Goal: Task Accomplishment & Management: Manage account settings

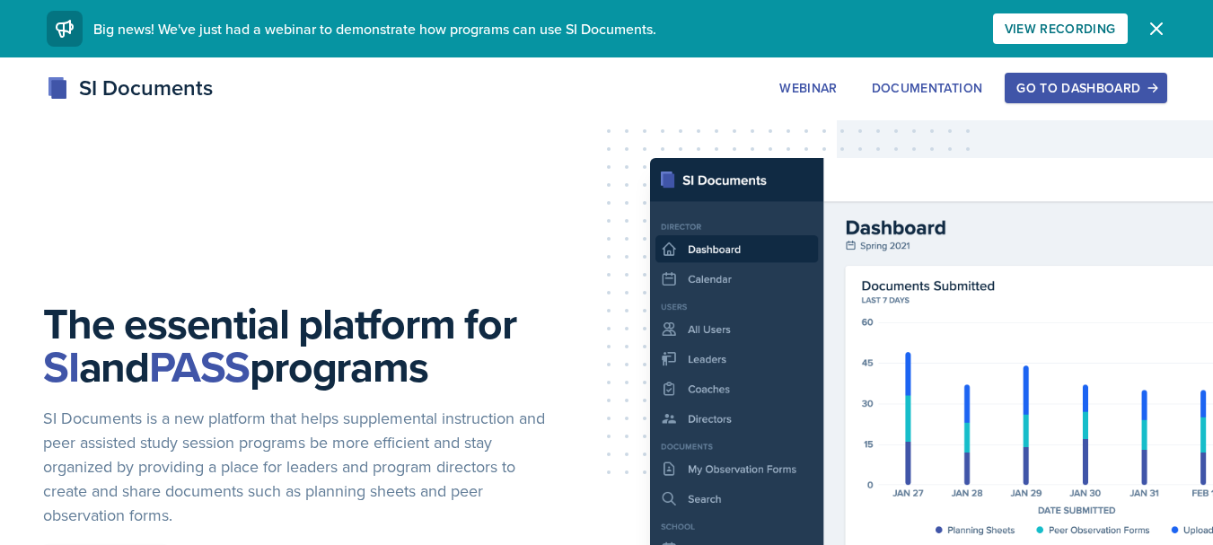
click at [1065, 85] on div "Go to Dashboard" at bounding box center [1085, 88] width 138 height 14
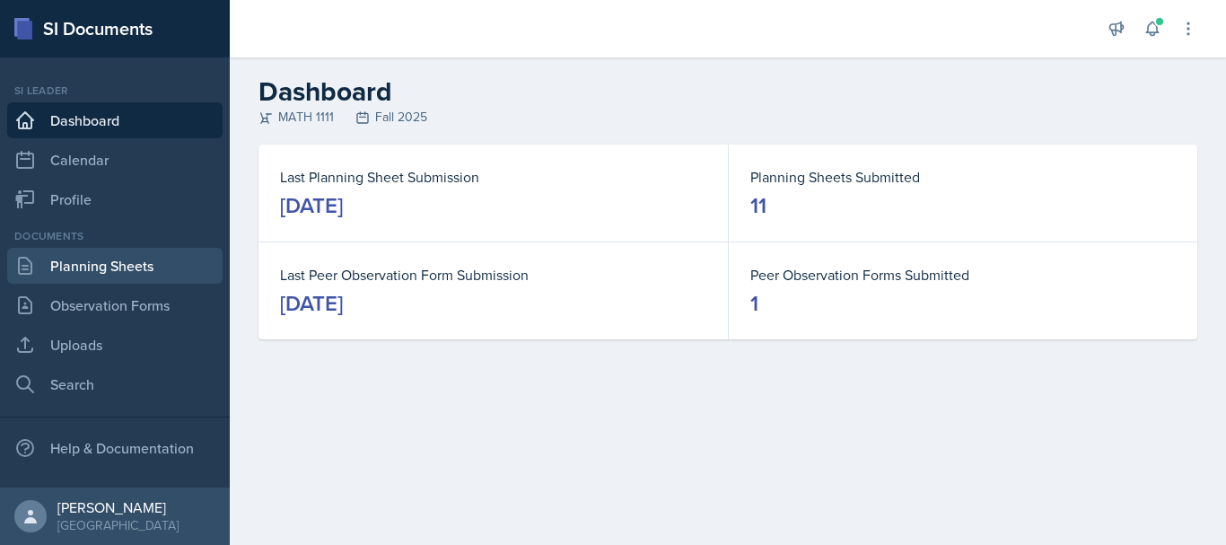
click at [175, 274] on link "Planning Sheets" at bounding box center [114, 266] width 215 height 36
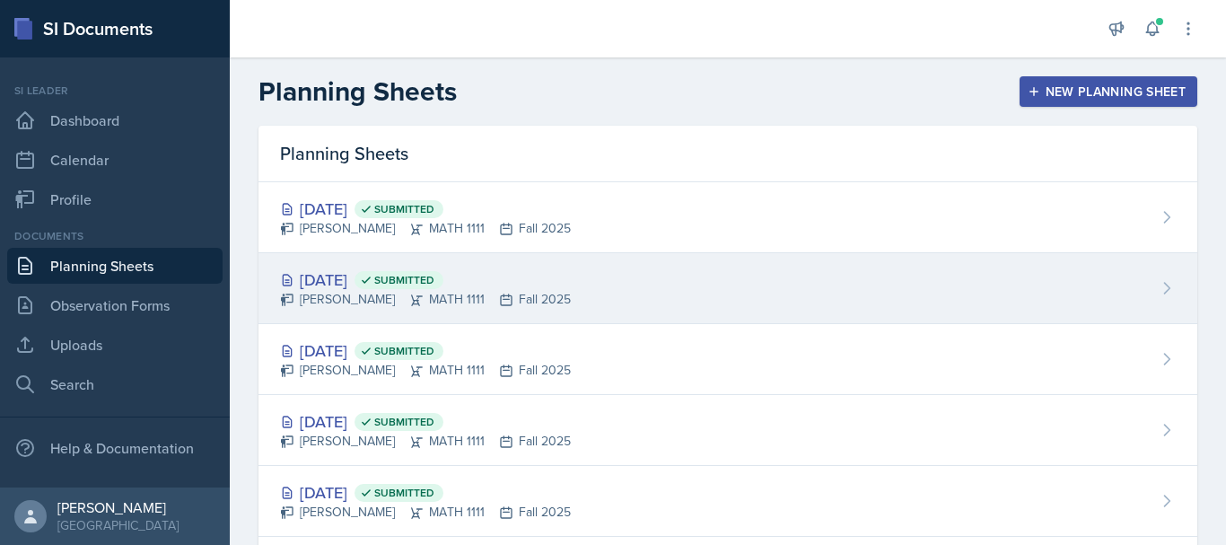
click at [556, 282] on div "[DATE] Submitted" at bounding box center [425, 280] width 291 height 24
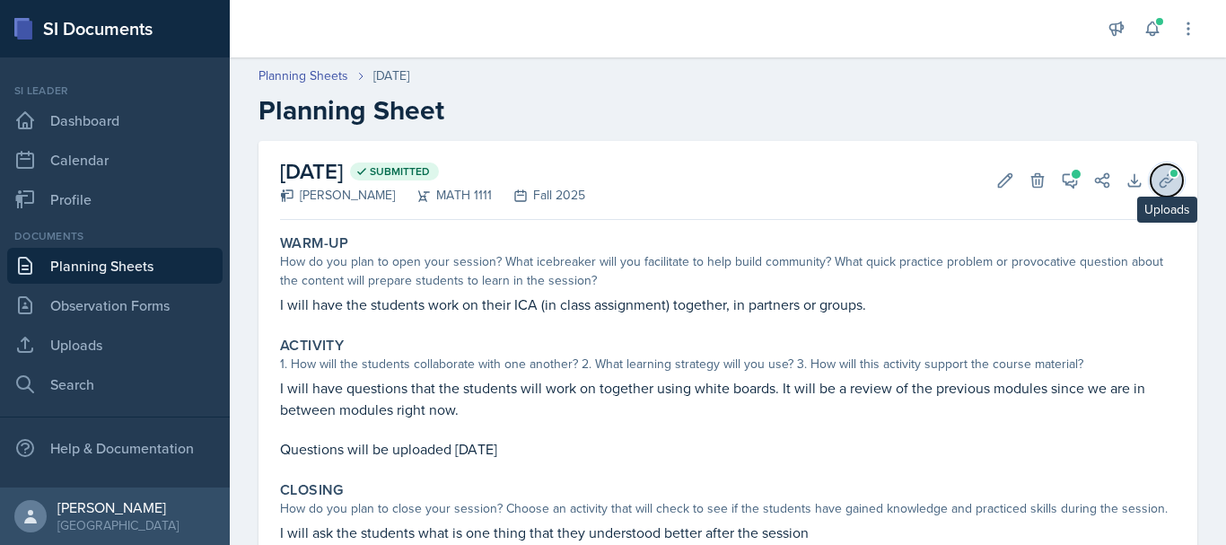
click at [1160, 182] on icon at bounding box center [1166, 179] width 13 height 13
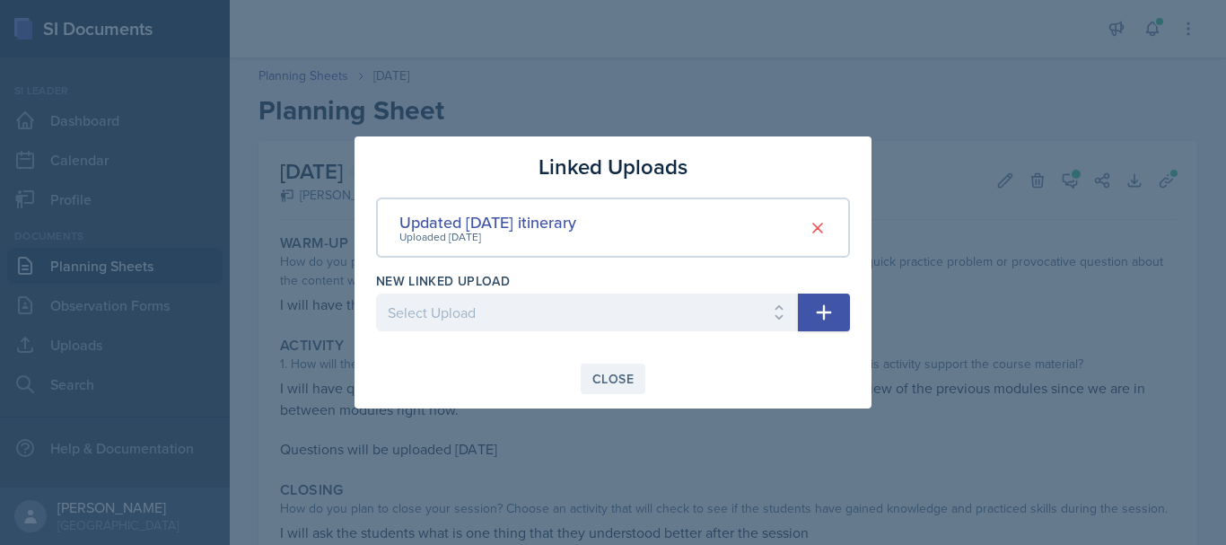
click at [593, 388] on button "Close" at bounding box center [613, 379] width 65 height 31
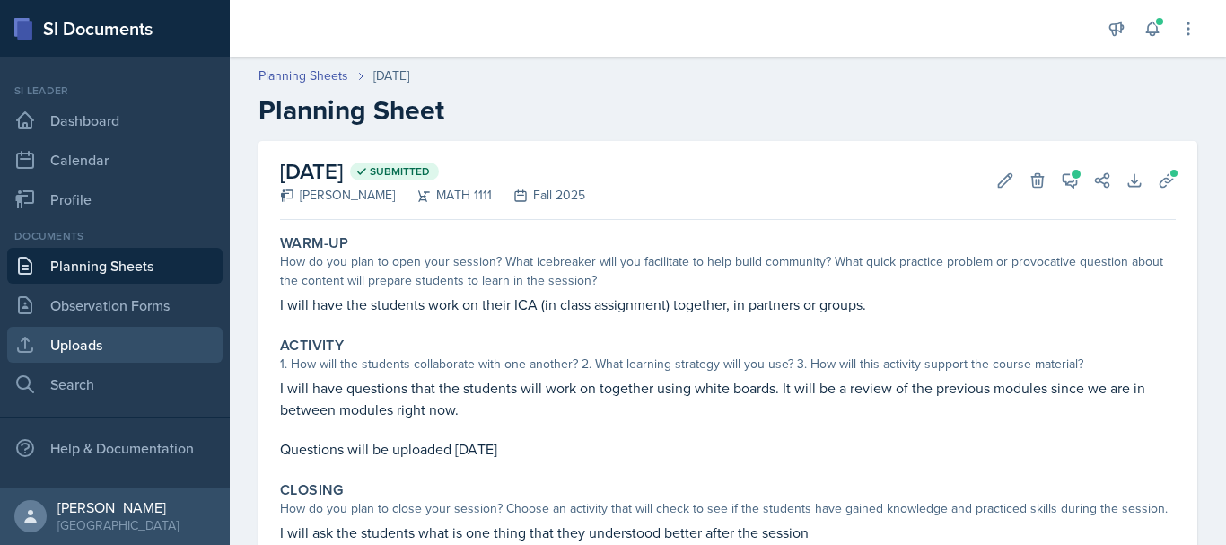
click at [75, 361] on link "Uploads" at bounding box center [114, 345] width 215 height 36
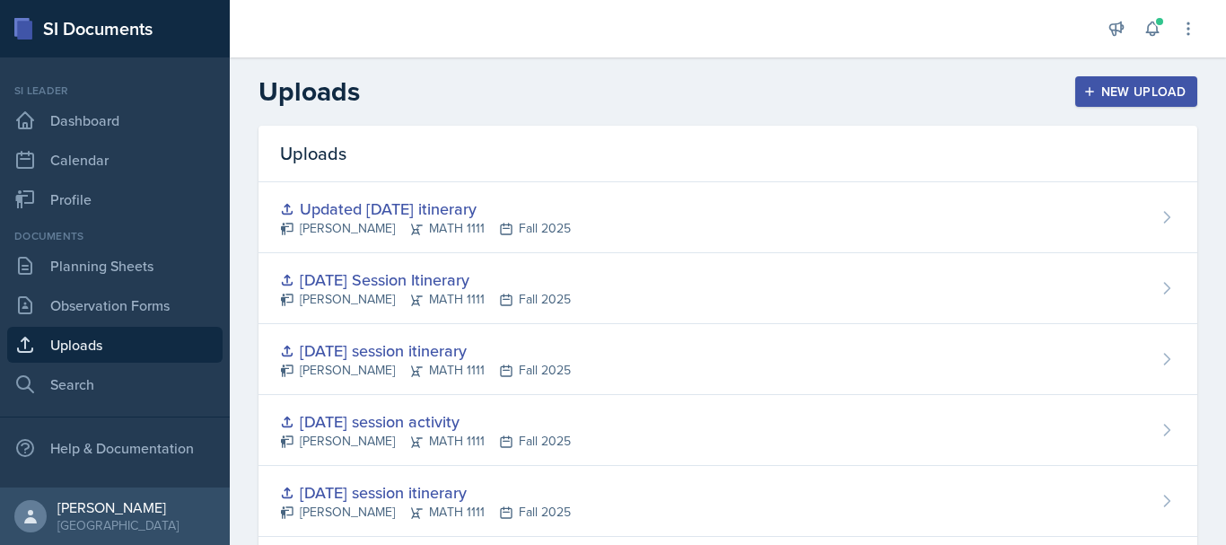
click at [1090, 90] on div "New Upload" at bounding box center [1137, 91] width 100 height 14
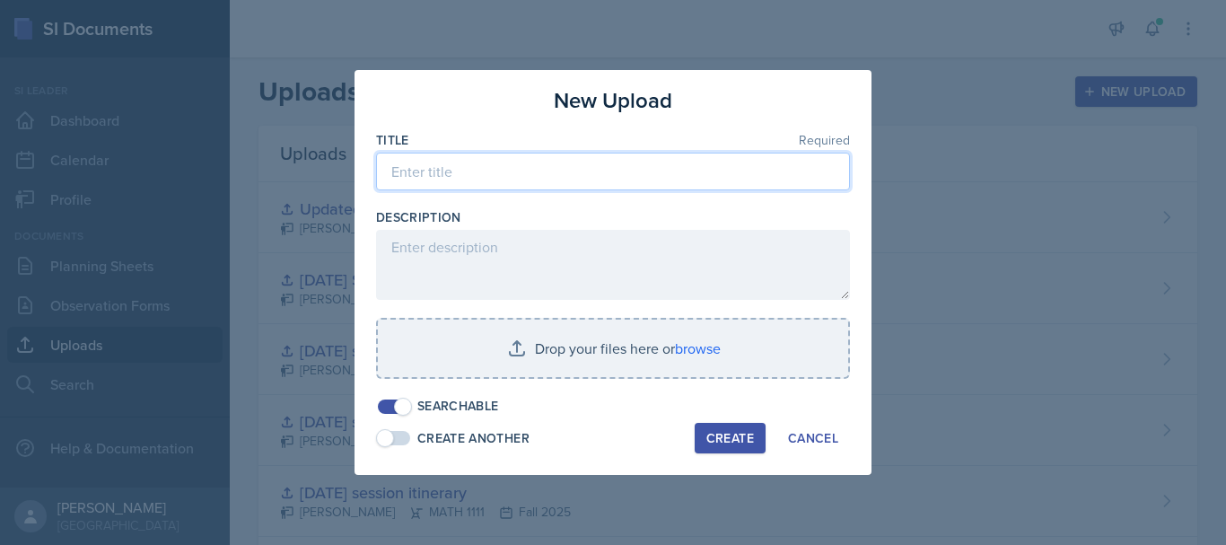
click at [575, 179] on input at bounding box center [613, 172] width 474 height 38
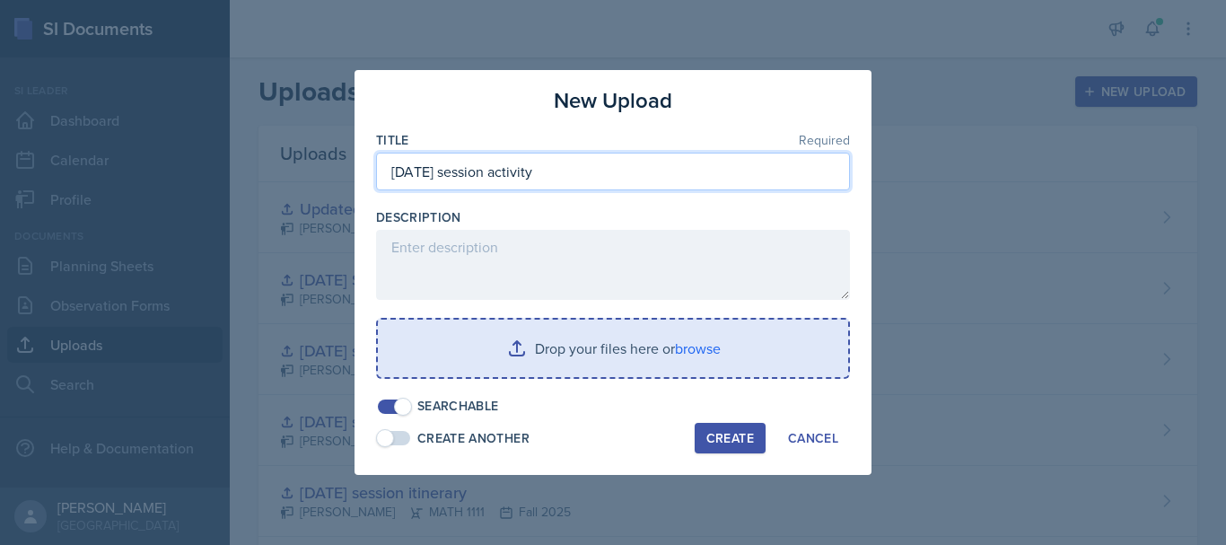
type input "[DATE] session activity"
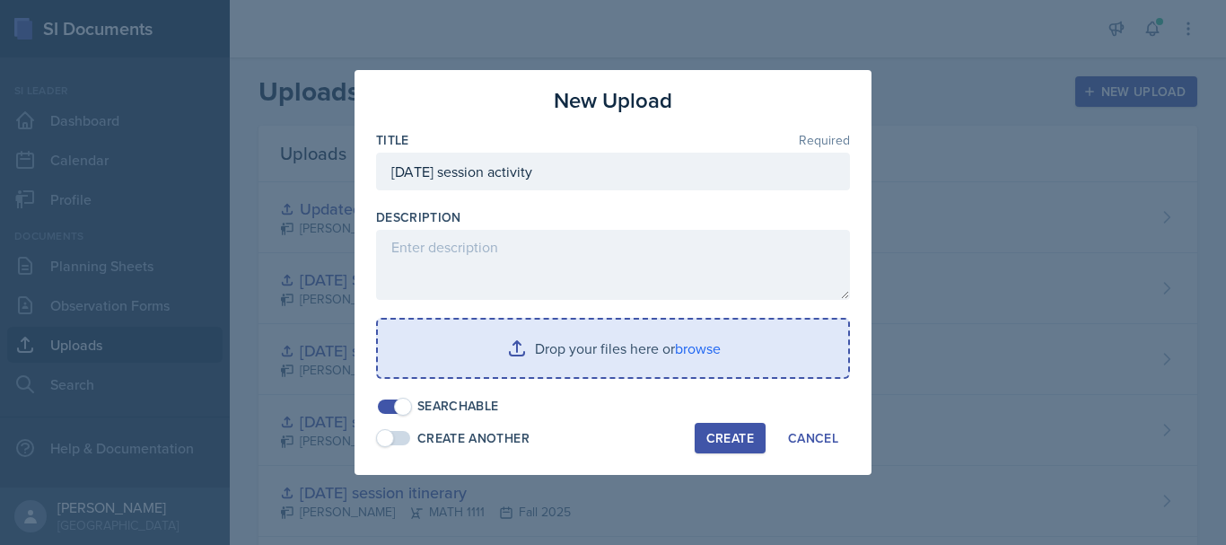
click at [584, 353] on input "file" at bounding box center [613, 348] width 470 height 57
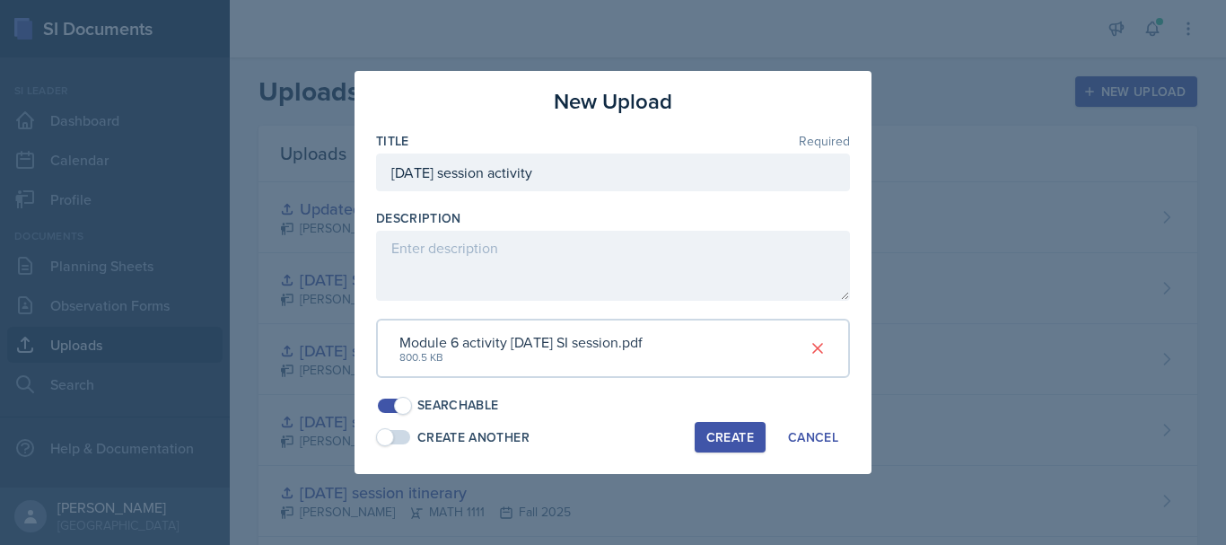
click at [736, 450] on button "Create" at bounding box center [730, 437] width 71 height 31
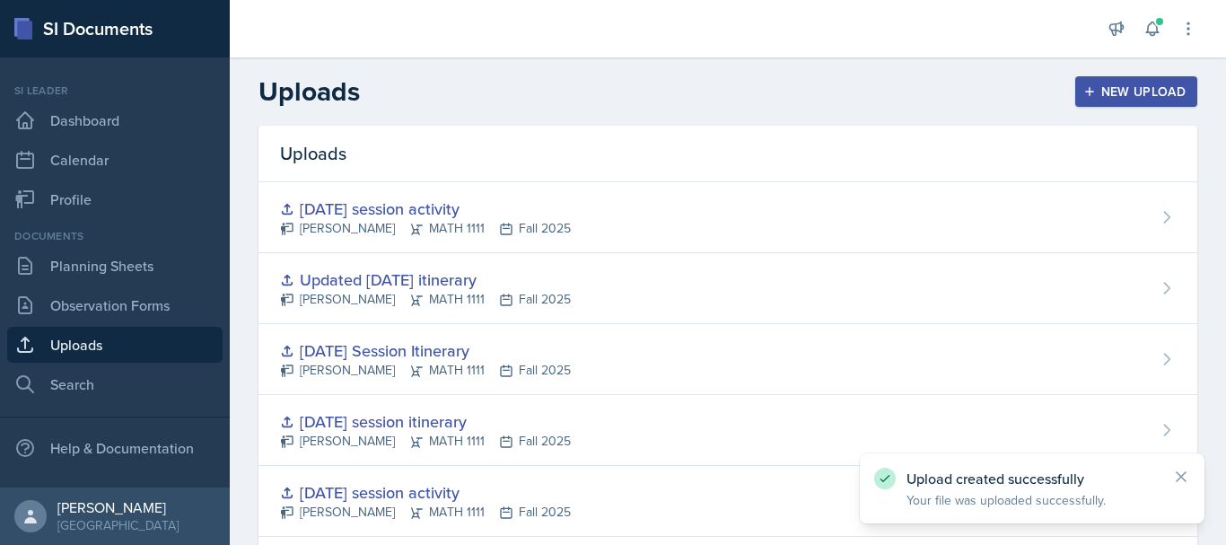
click at [1120, 77] on button "New Upload" at bounding box center [1137, 91] width 123 height 31
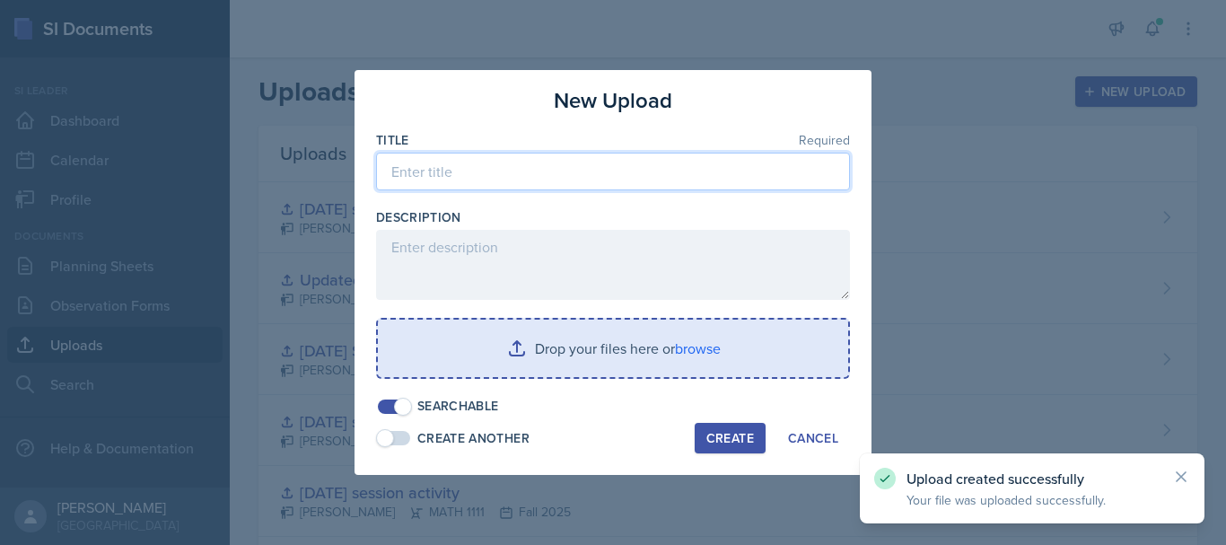
click at [532, 169] on input at bounding box center [613, 172] width 474 height 38
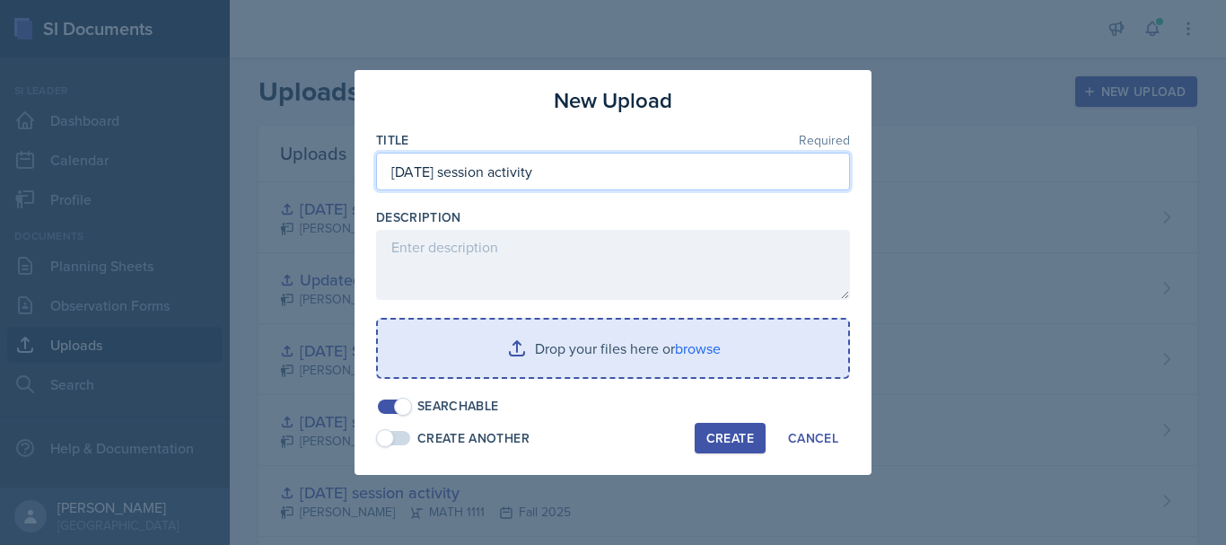
type input "[DATE] session activity"
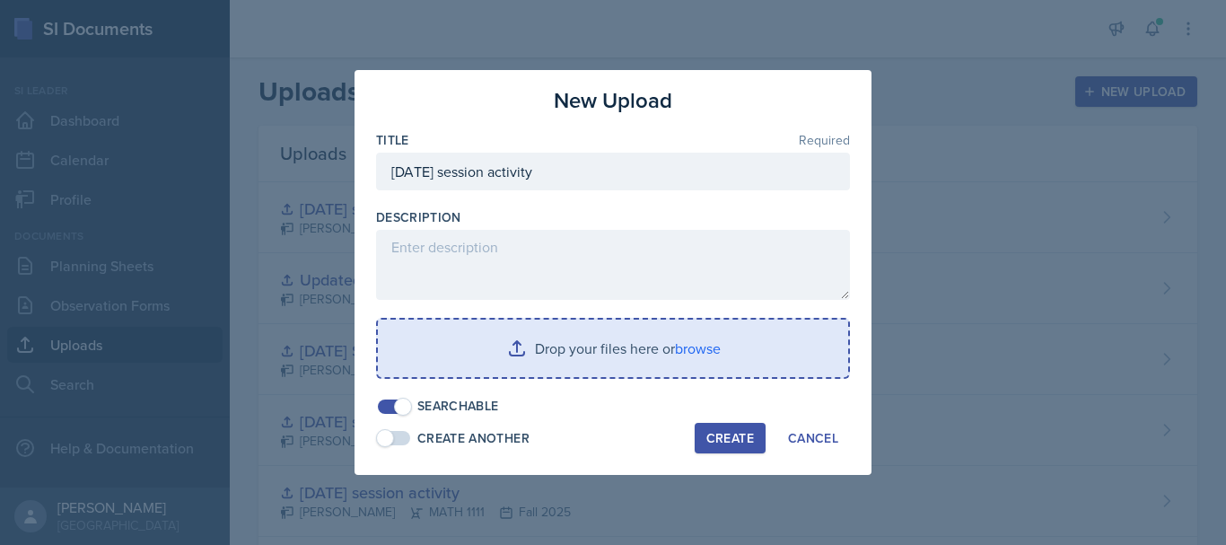
click at [723, 439] on div "Create" at bounding box center [731, 438] width 48 height 14
click at [646, 358] on input "file" at bounding box center [613, 348] width 470 height 57
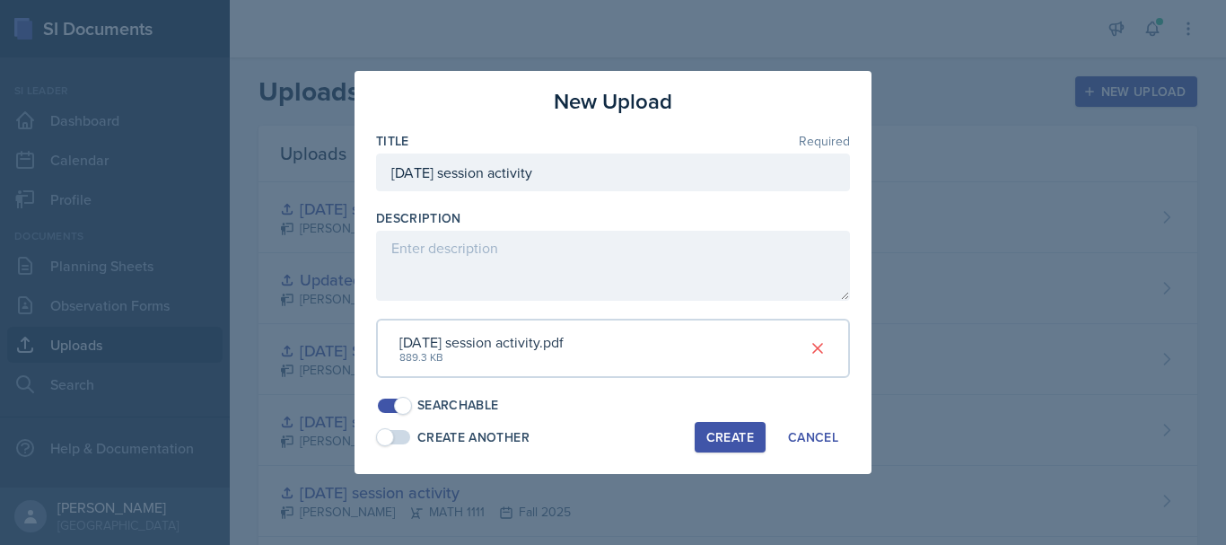
click at [725, 426] on button "Create" at bounding box center [730, 437] width 71 height 31
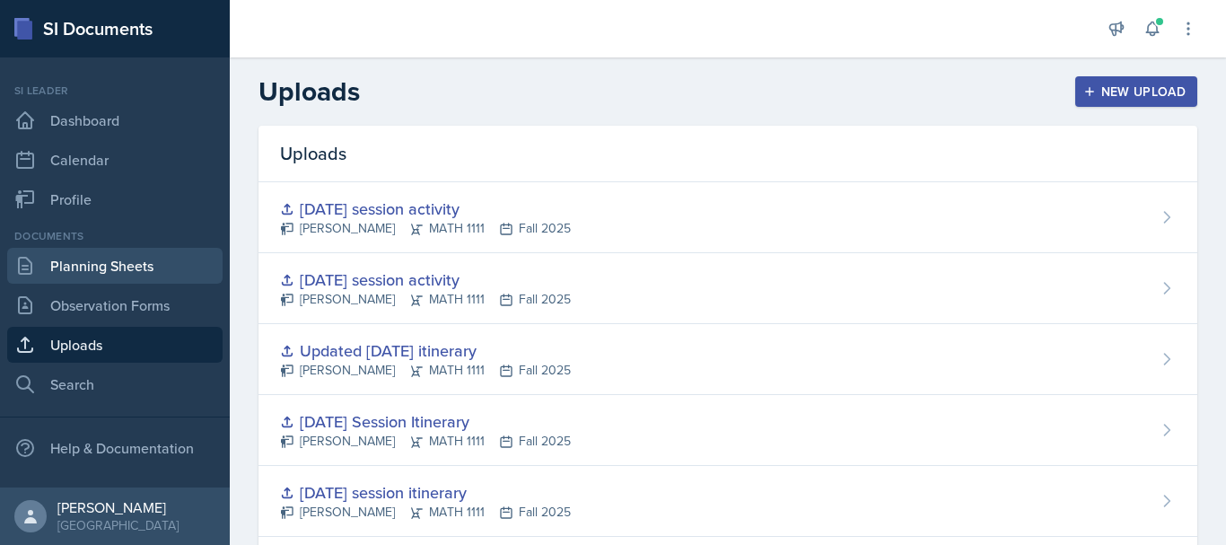
click at [148, 273] on link "Planning Sheets" at bounding box center [114, 266] width 215 height 36
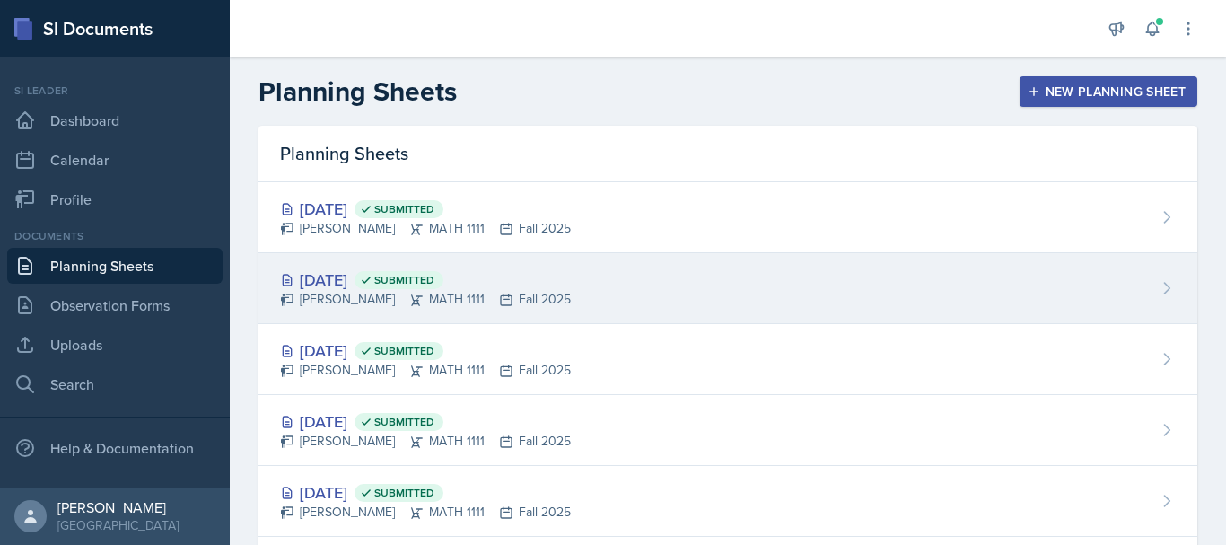
click at [750, 284] on div "[DATE] Submitted [PERSON_NAME] MATH 1111 Fall 2025" at bounding box center [728, 288] width 939 height 71
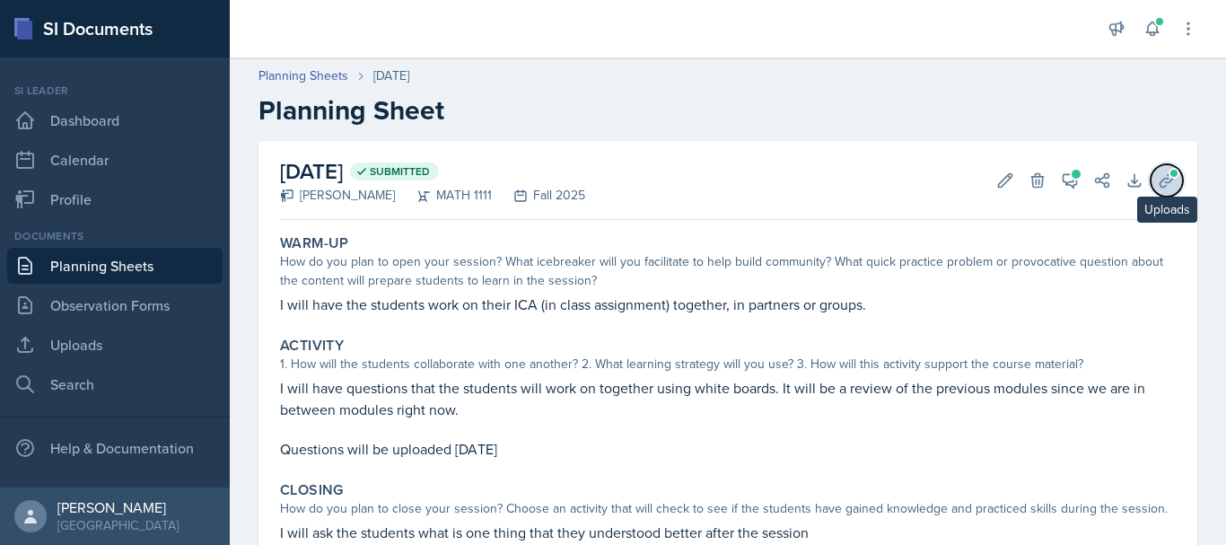
click at [1158, 187] on icon at bounding box center [1167, 180] width 18 height 18
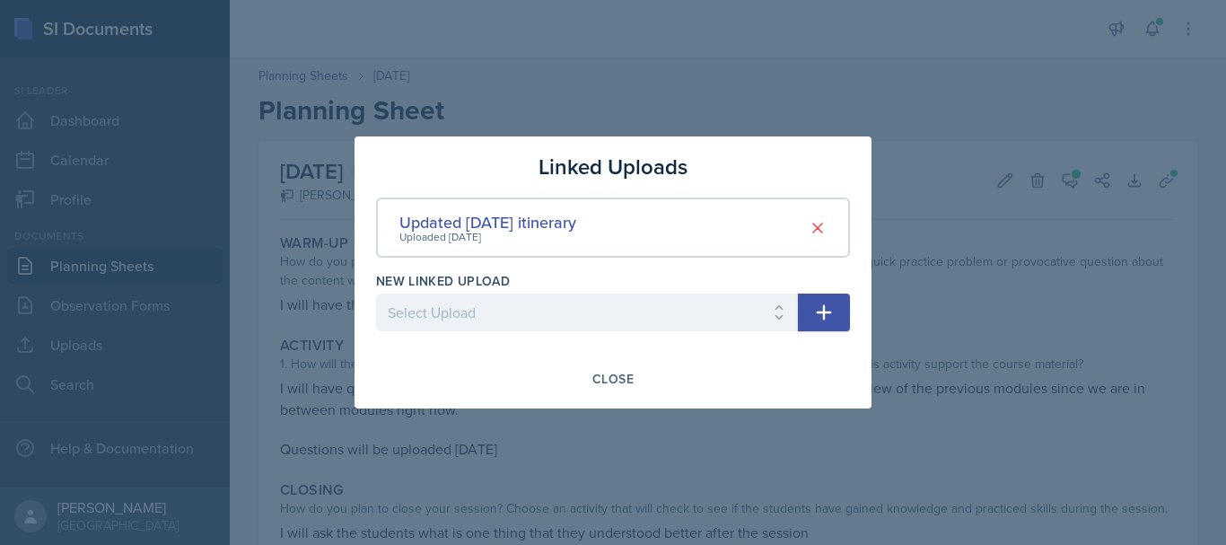
click at [842, 317] on button "button" at bounding box center [824, 313] width 52 height 38
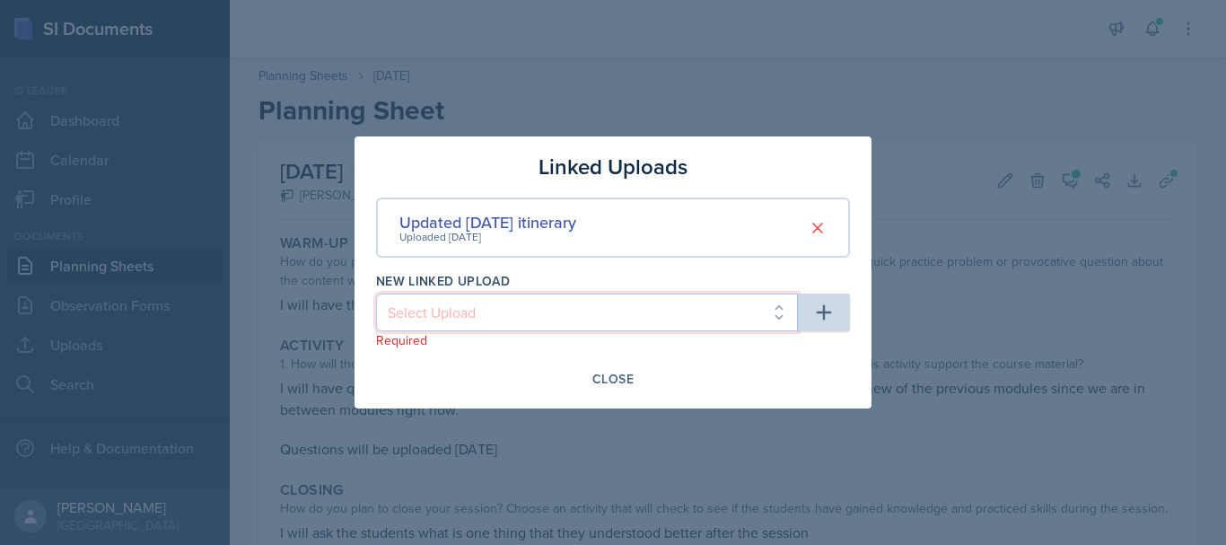
click at [750, 312] on select "Select Upload SI session [DATE] worksheet SI session [DATE] worksheet SI itiner…" at bounding box center [587, 313] width 422 height 38
select select "4579515f-8117-4c6f-b3a1-32cfa1918e2e"
click at [376, 294] on select "Select Upload SI session [DATE] worksheet SI session [DATE] worksheet SI itiner…" at bounding box center [587, 313] width 422 height 38
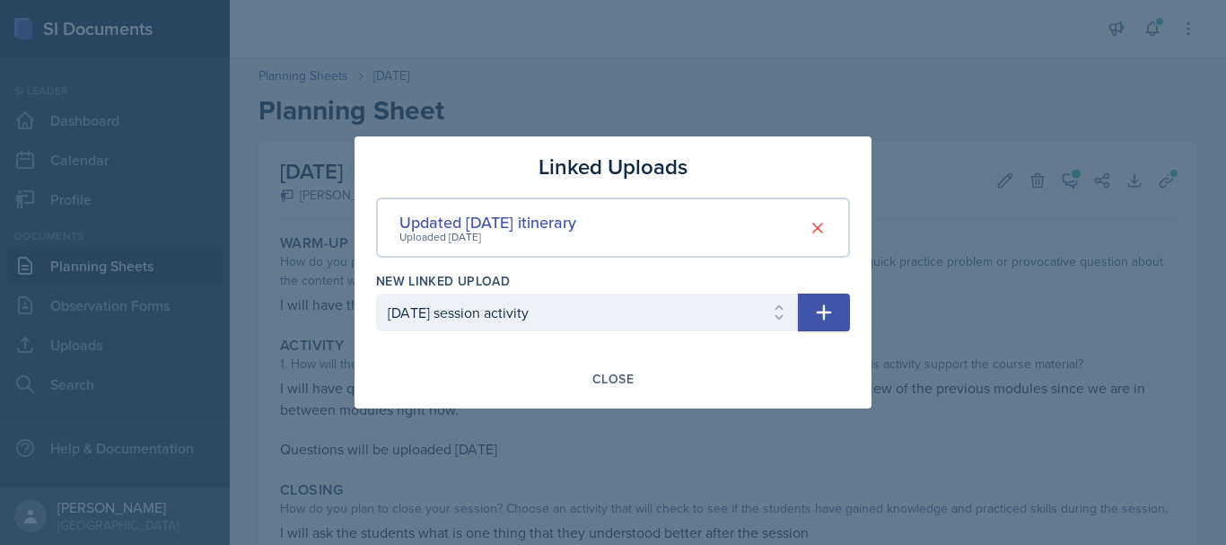
click at [809, 298] on button "button" at bounding box center [824, 313] width 52 height 38
select select
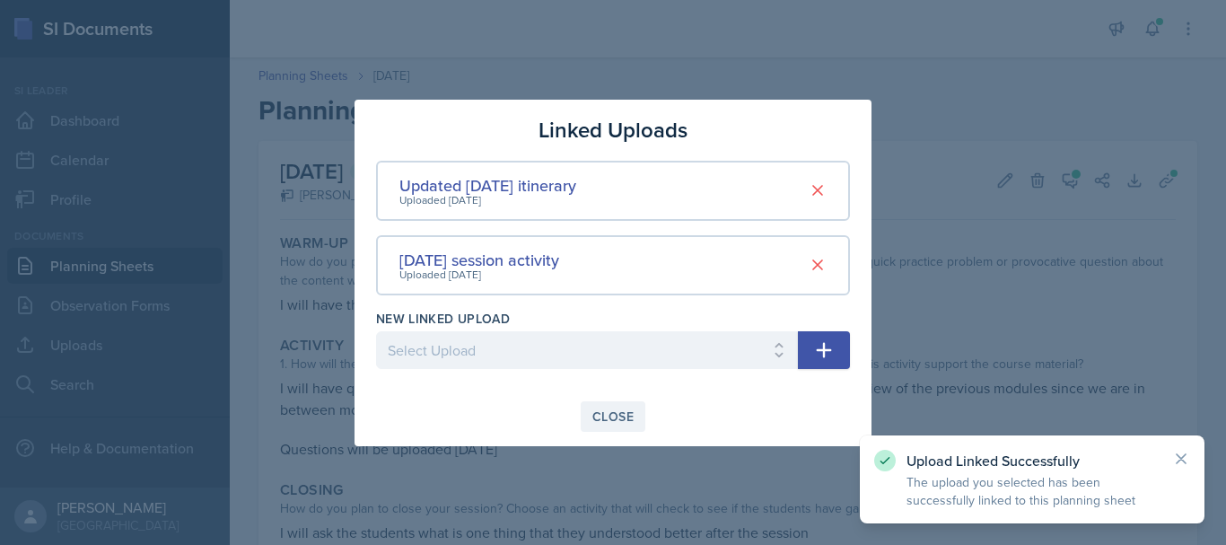
click at [585, 424] on button "Close" at bounding box center [613, 416] width 65 height 31
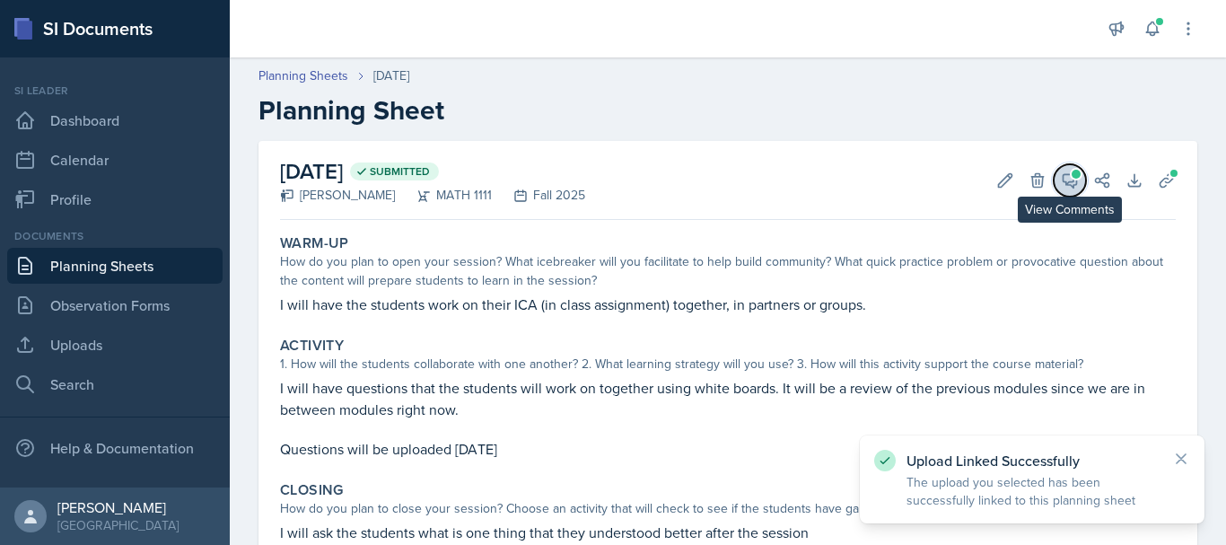
click at [1061, 176] on icon at bounding box center [1070, 180] width 18 height 18
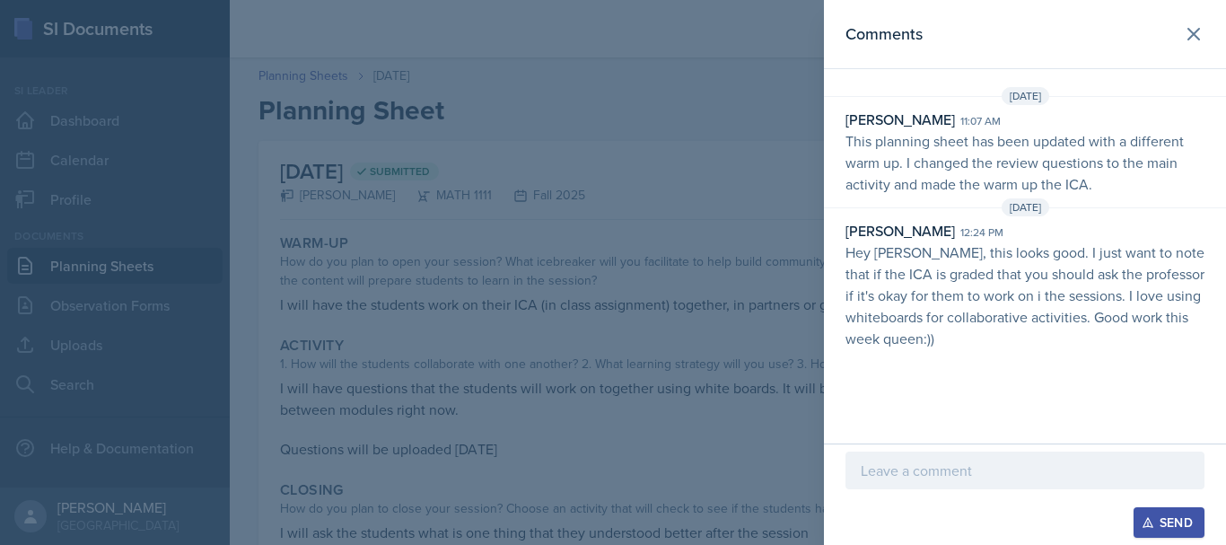
click at [920, 472] on p at bounding box center [1025, 471] width 329 height 22
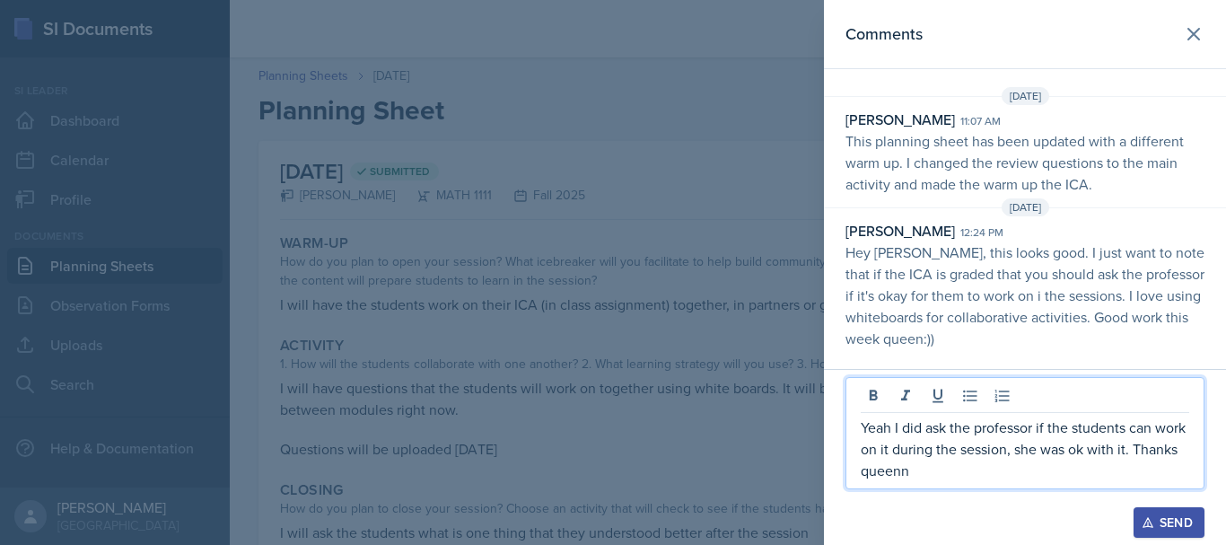
click at [1180, 459] on p "Yeah I did ask the professor if the students can work on it during the session,…" at bounding box center [1025, 449] width 329 height 65
click at [1153, 520] on icon "button" at bounding box center [1148, 522] width 13 height 13
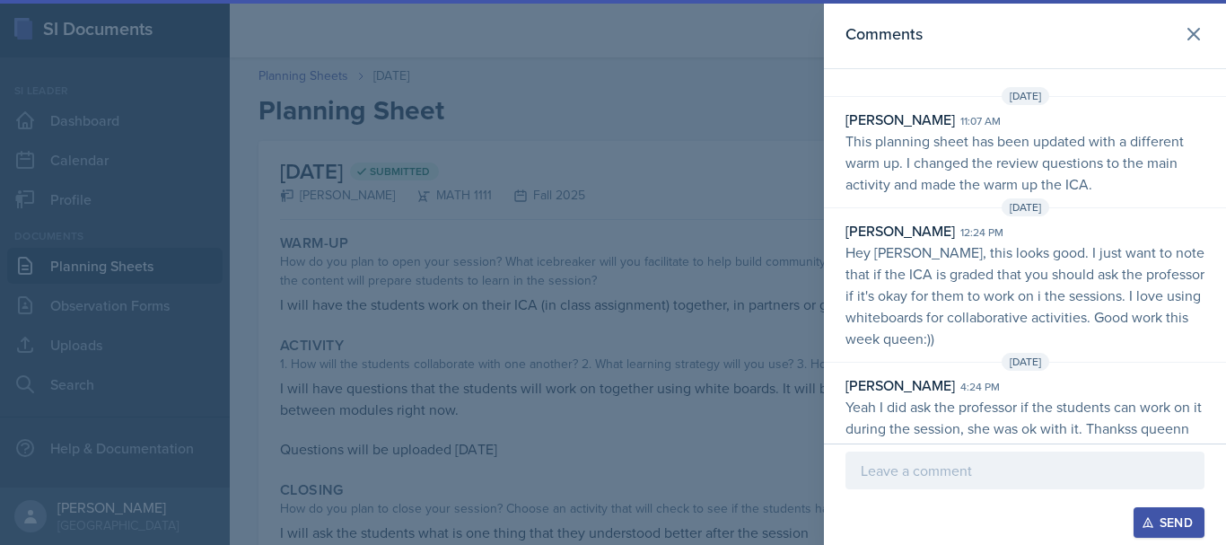
scroll to position [24, 0]
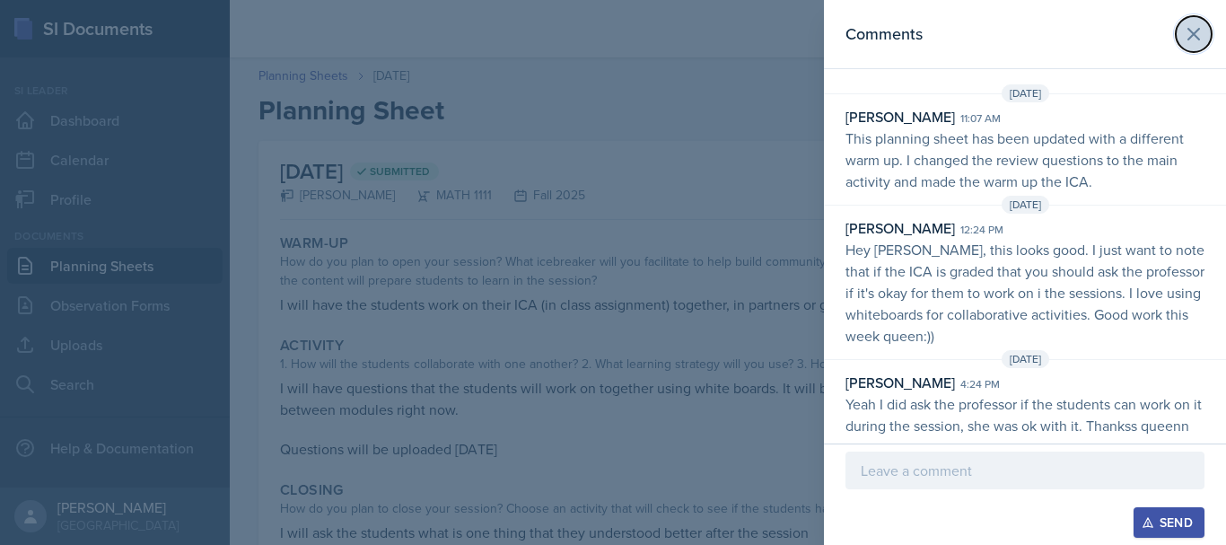
click at [1189, 35] on icon at bounding box center [1194, 34] width 11 height 11
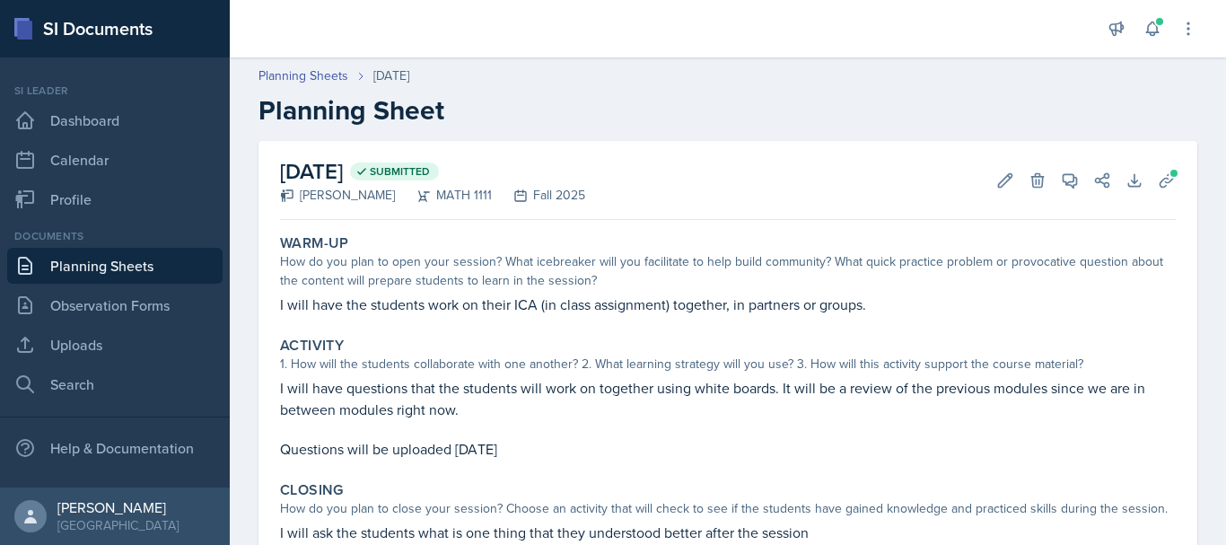
click at [150, 263] on link "Planning Sheets" at bounding box center [114, 266] width 215 height 36
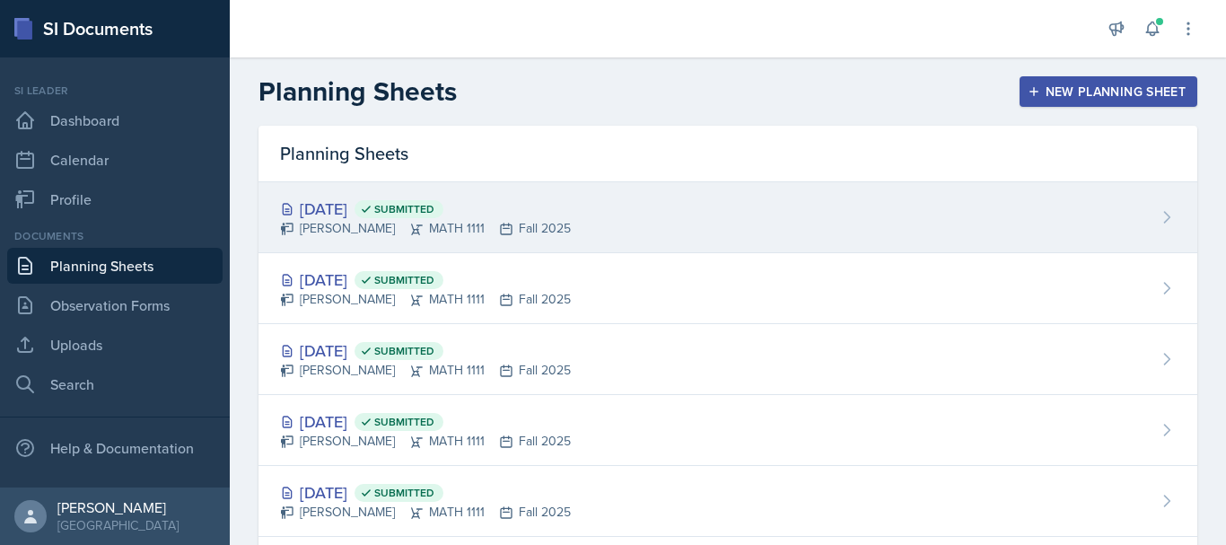
click at [637, 242] on div "[DATE] Submitted [PERSON_NAME] MATH 1111 Fall 2025" at bounding box center [728, 217] width 939 height 71
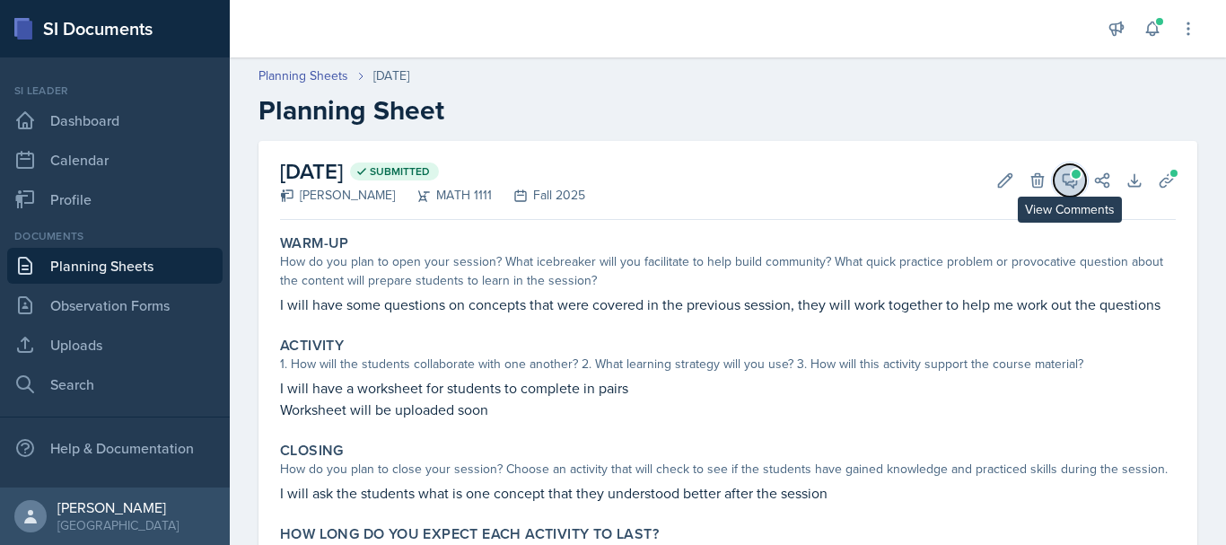
click at [1064, 177] on icon at bounding box center [1070, 180] width 13 height 13
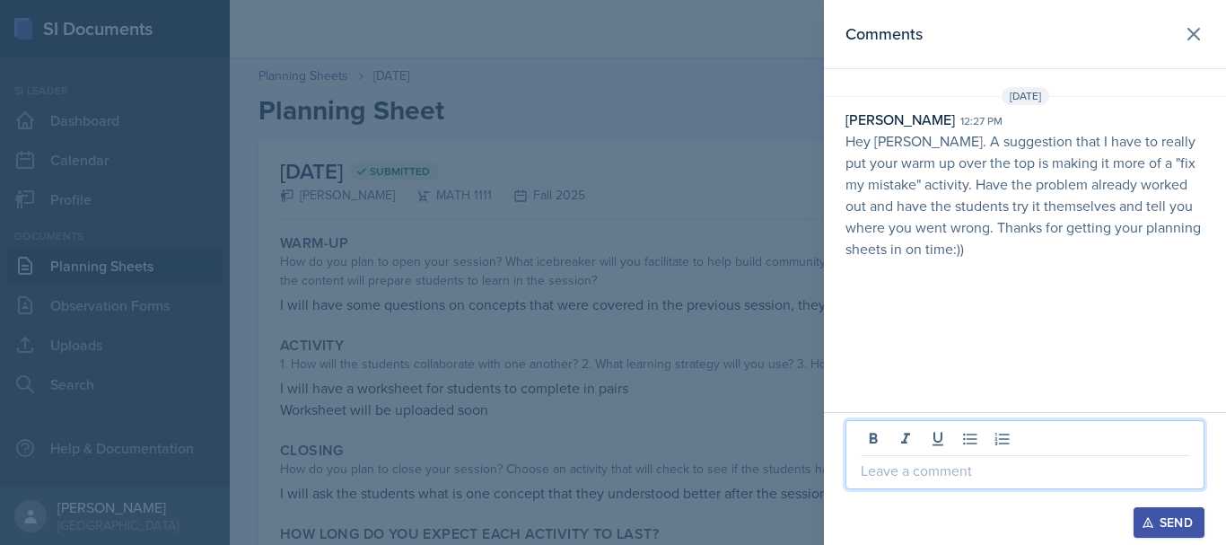
click at [926, 470] on p at bounding box center [1025, 471] width 329 height 22
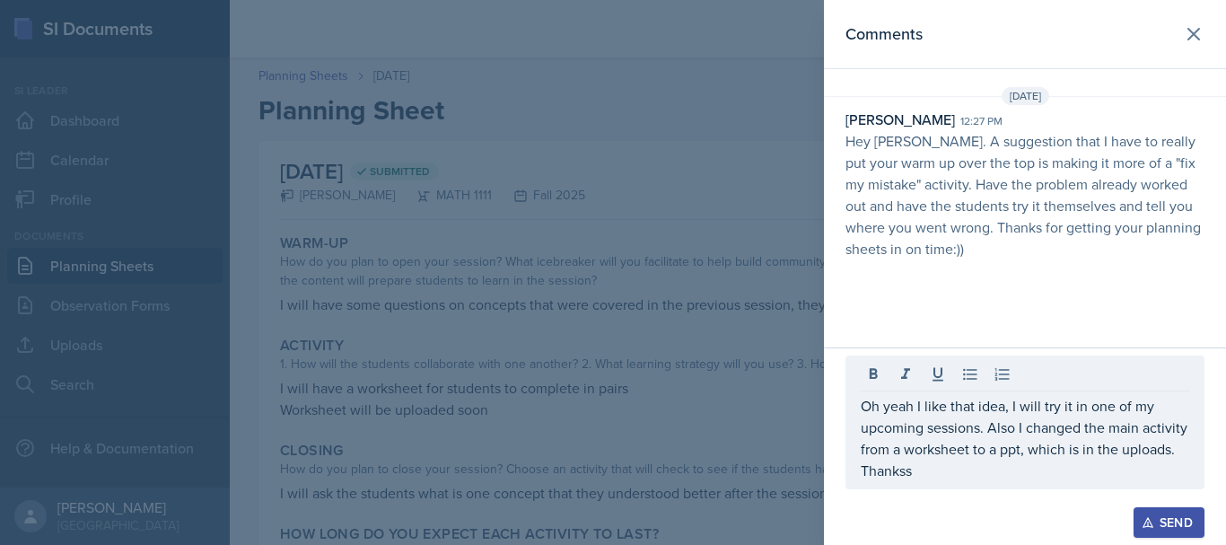
click at [1162, 517] on div "Send" at bounding box center [1170, 522] width 48 height 14
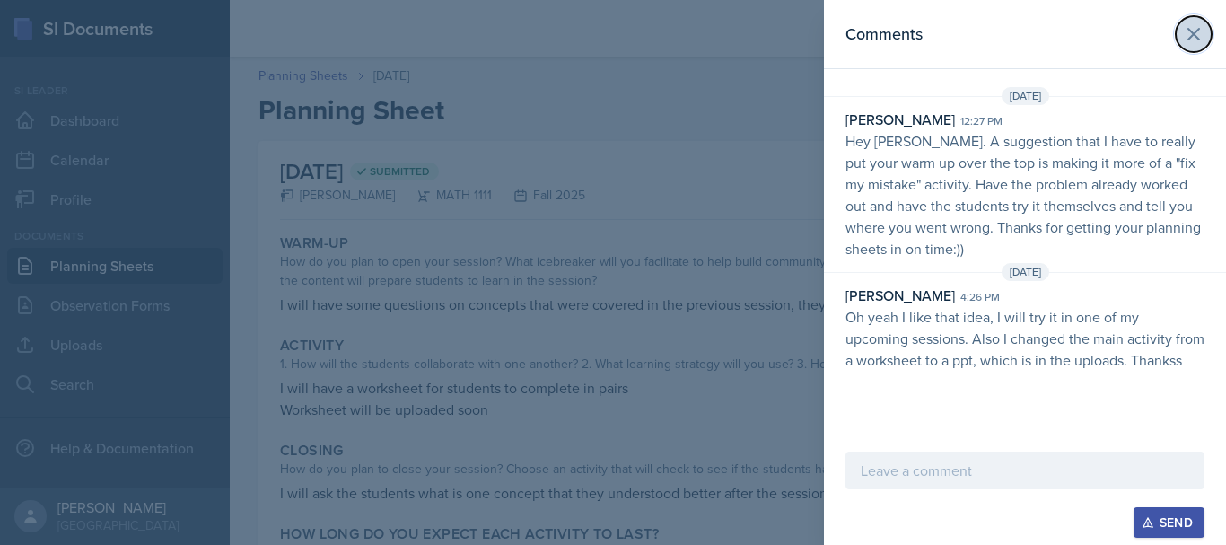
click at [1196, 25] on icon at bounding box center [1194, 34] width 22 height 22
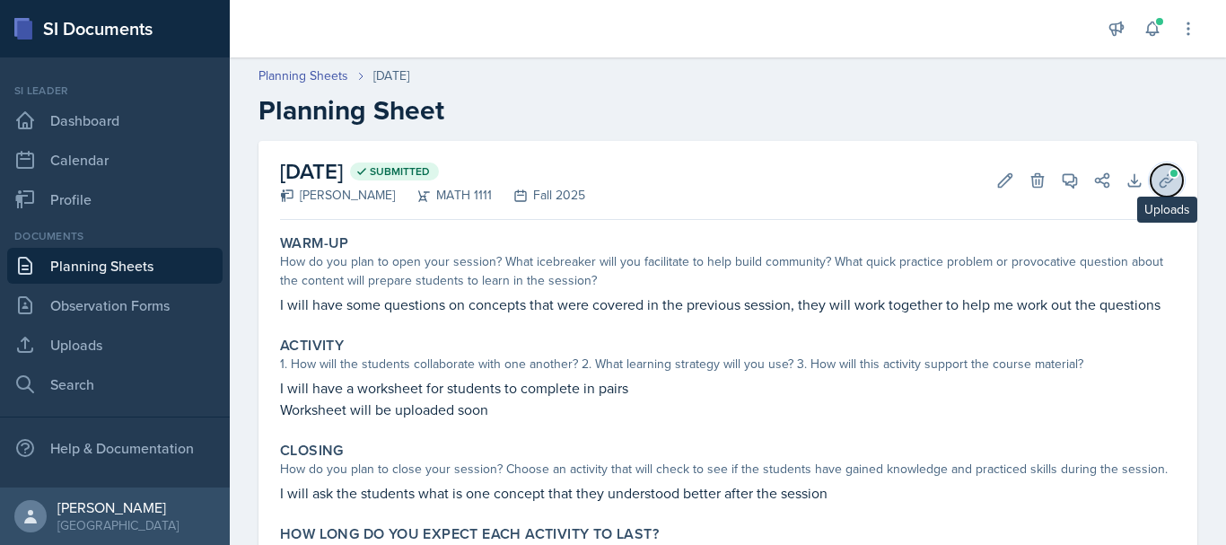
click at [1169, 170] on span at bounding box center [1174, 173] width 11 height 11
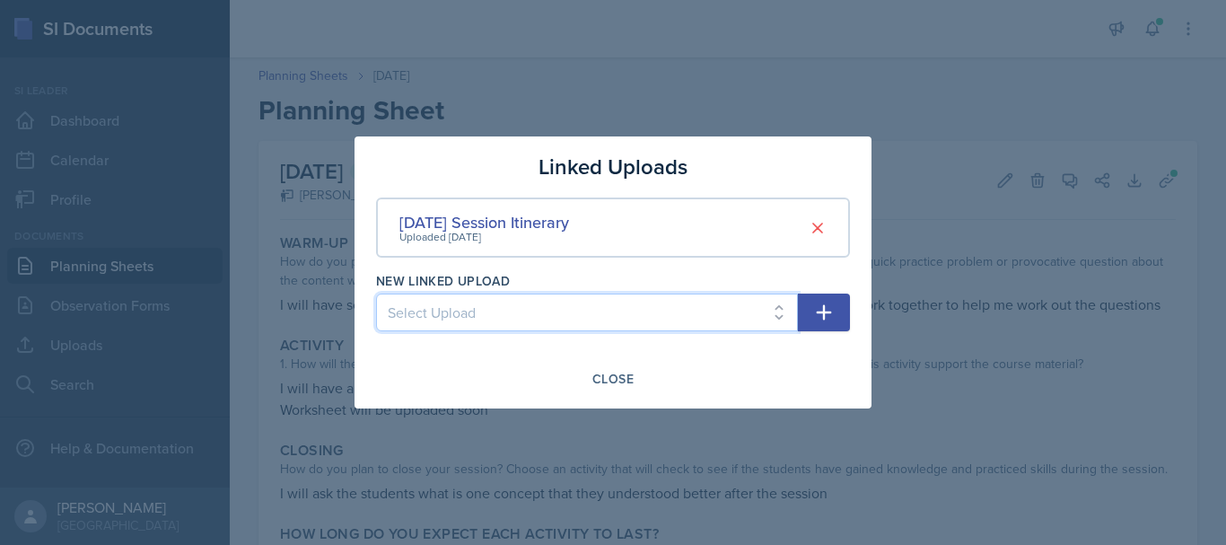
click at [752, 317] on select "Select Upload SI session [DATE] worksheet SI session [DATE] worksheet SI itiner…" at bounding box center [587, 313] width 422 height 38
select select "1136469c-7abe-4714-9a53-e1530a41e06a"
click at [376, 294] on select "Select Upload SI session [DATE] worksheet SI session [DATE] worksheet SI itiner…" at bounding box center [587, 313] width 422 height 38
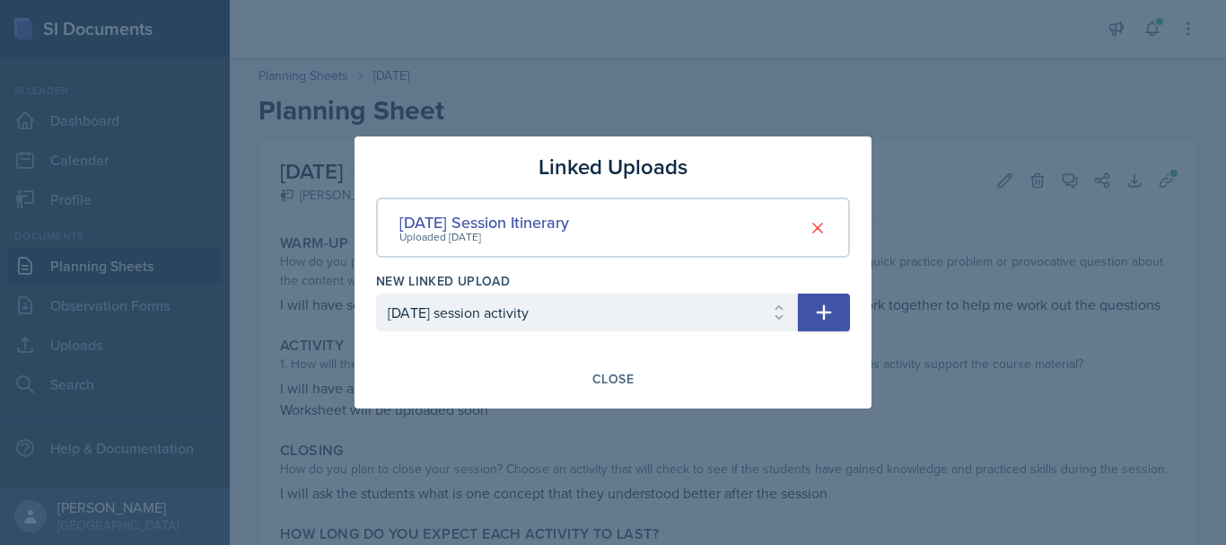
click at [820, 312] on icon "button" at bounding box center [824, 312] width 15 height 15
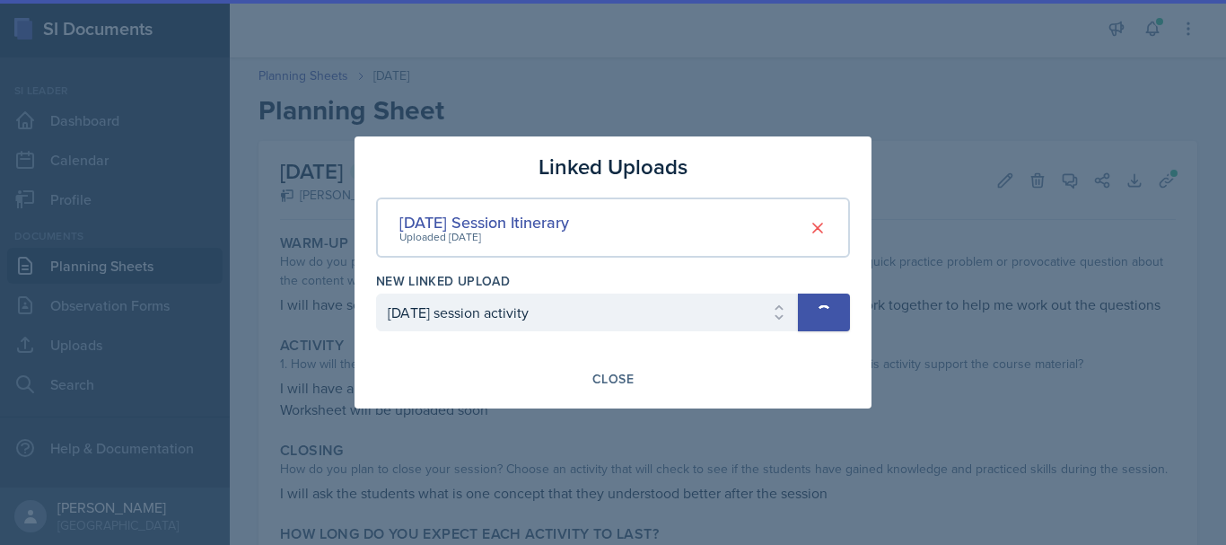
select select
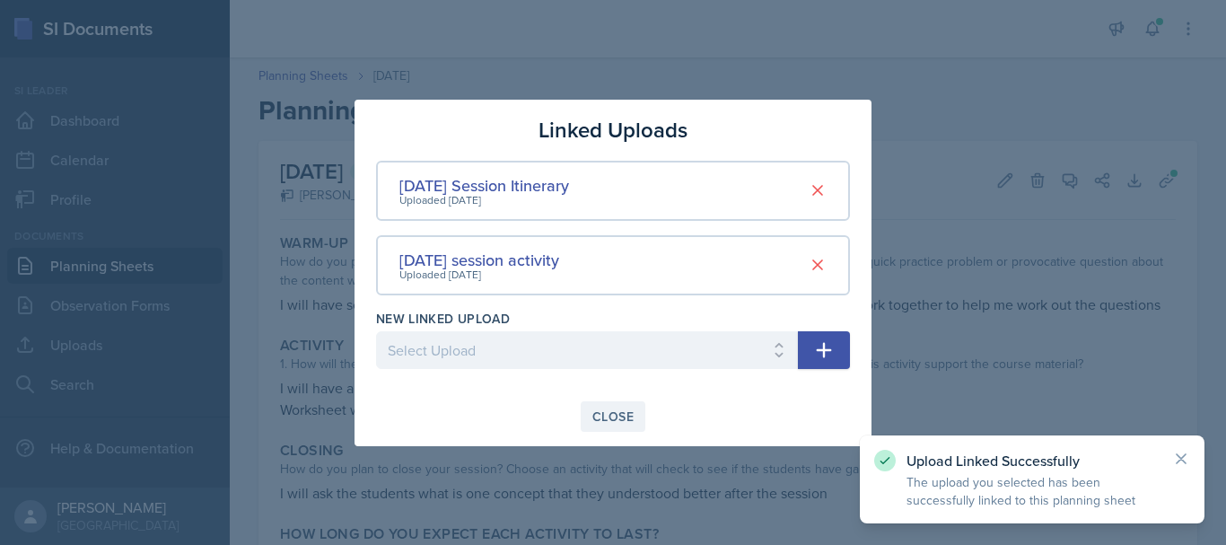
click at [615, 418] on div "Close" at bounding box center [613, 416] width 41 height 14
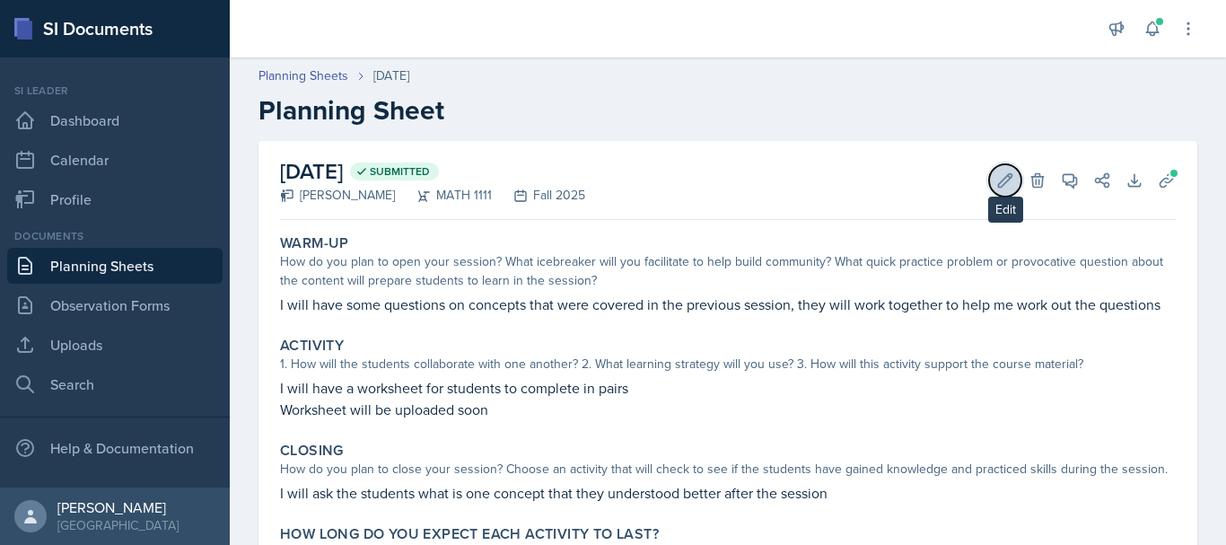
click at [994, 189] on button "Edit" at bounding box center [1005, 180] width 32 height 32
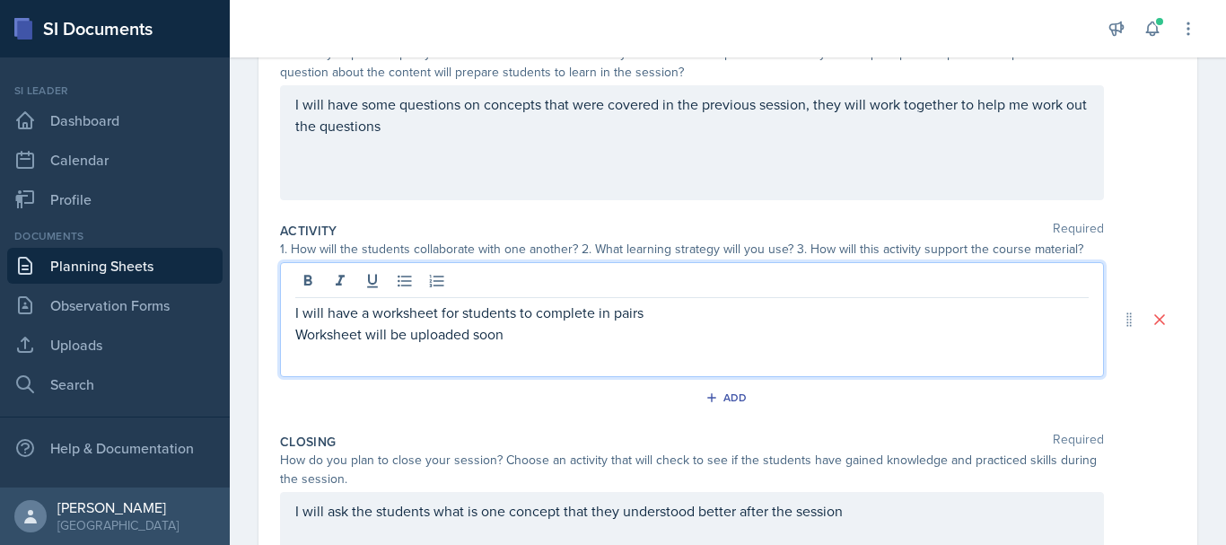
scroll to position [250, 0]
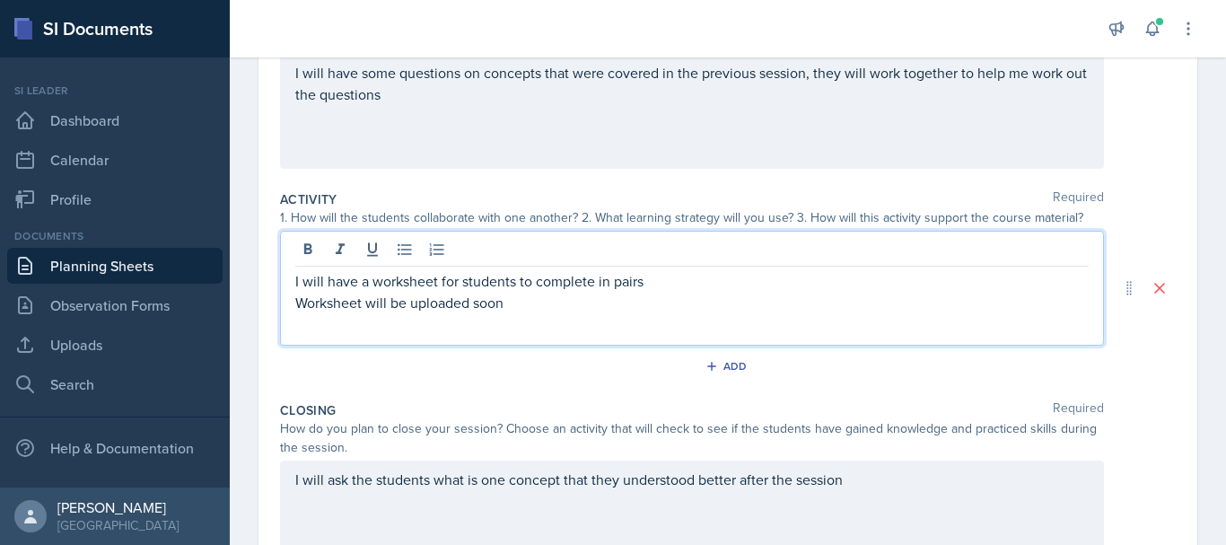
click at [677, 297] on p "Worksheet will be uploaded soon" at bounding box center [692, 303] width 794 height 22
click at [440, 283] on p "I will have a worksheet for students to complete in pairs" at bounding box center [692, 281] width 794 height 22
click at [683, 279] on p "I will have a ppt of questions for students to complete in pairs" at bounding box center [692, 281] width 794 height 22
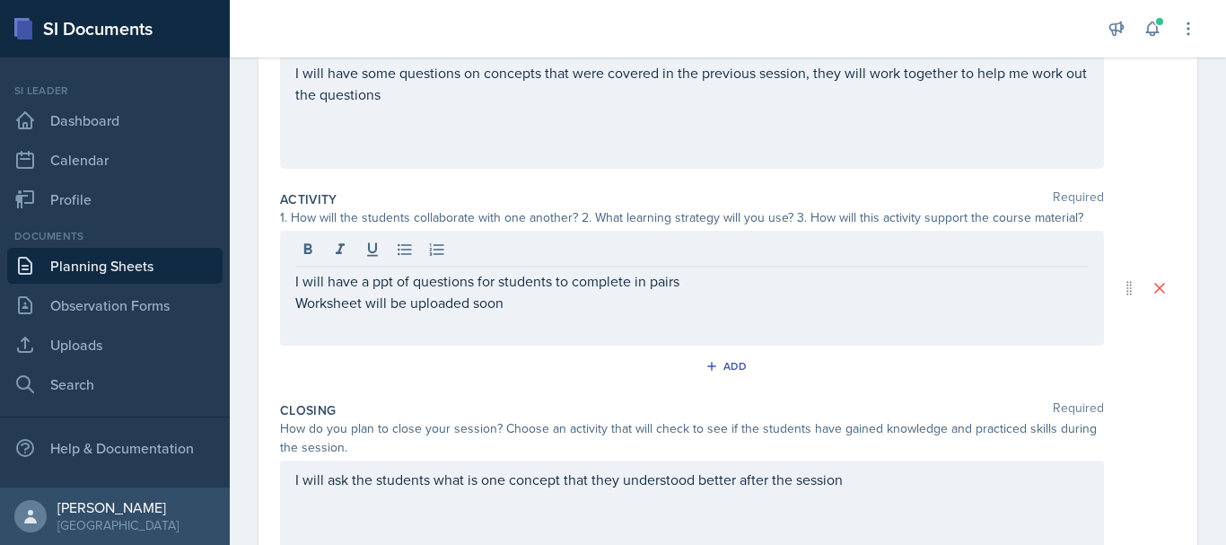
click at [356, 314] on div "I will have a ppt of questions for students to complete in pairs Worksheet will…" at bounding box center [692, 288] width 824 height 115
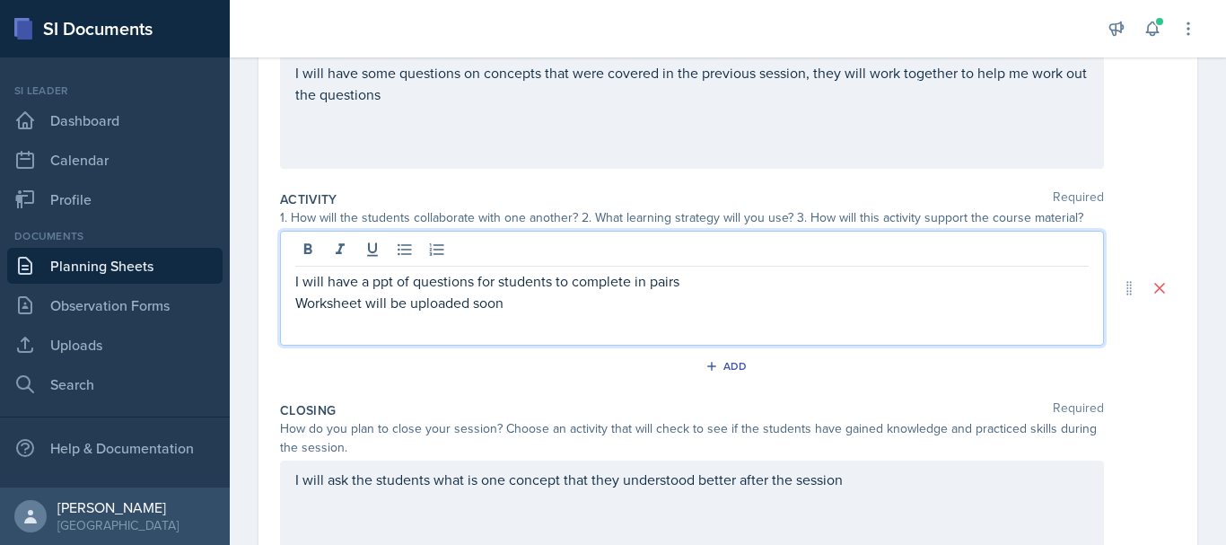
click at [368, 303] on p "Worksheet will be uploaded soon" at bounding box center [692, 303] width 794 height 22
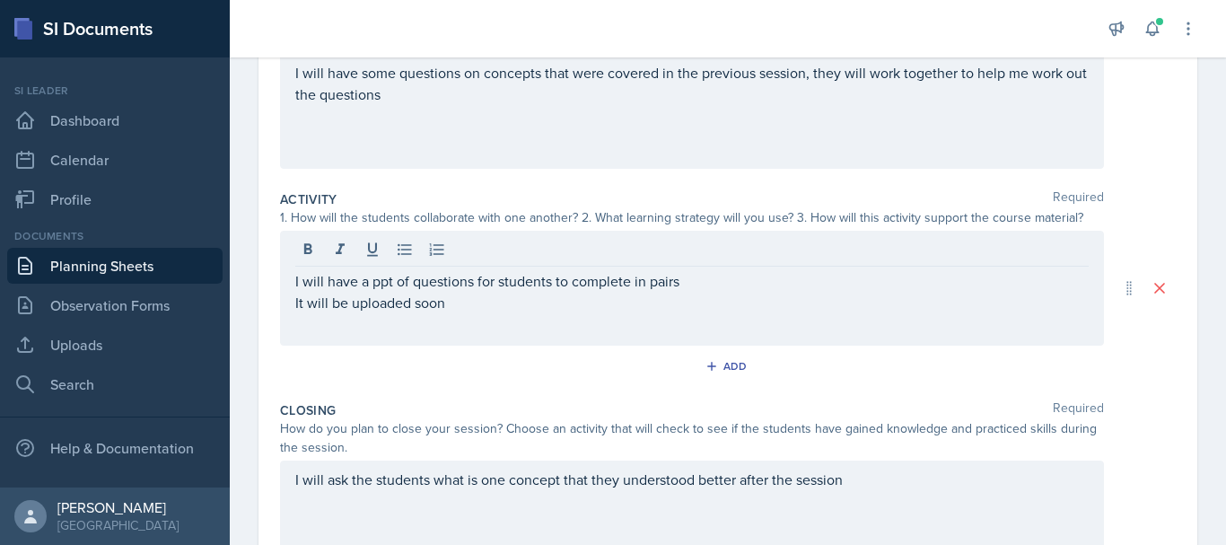
click at [959, 409] on div "Closing Required" at bounding box center [728, 410] width 896 height 18
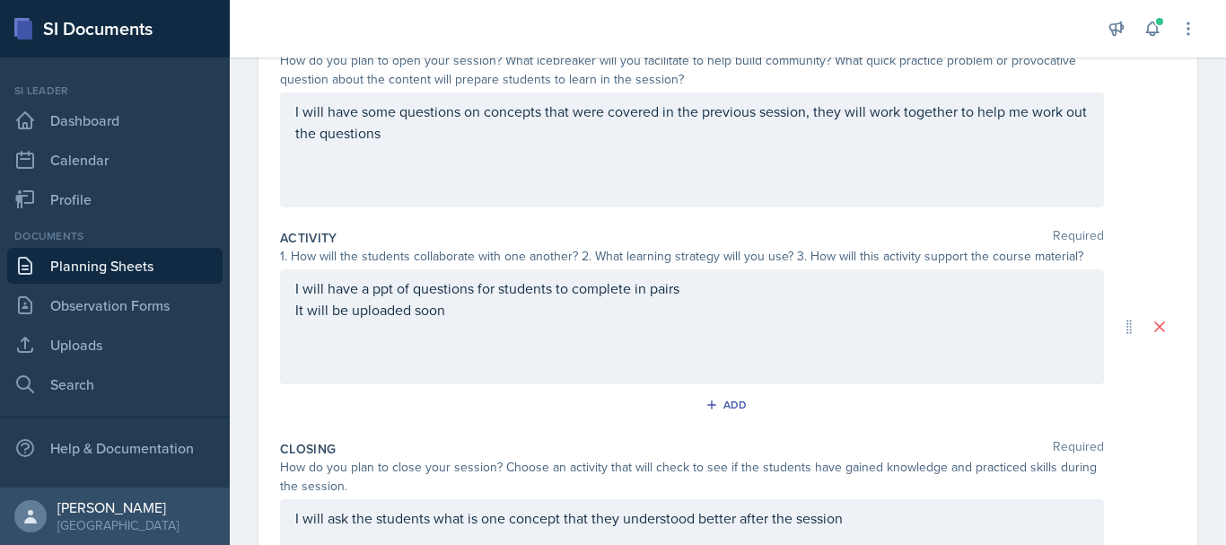
scroll to position [0, 0]
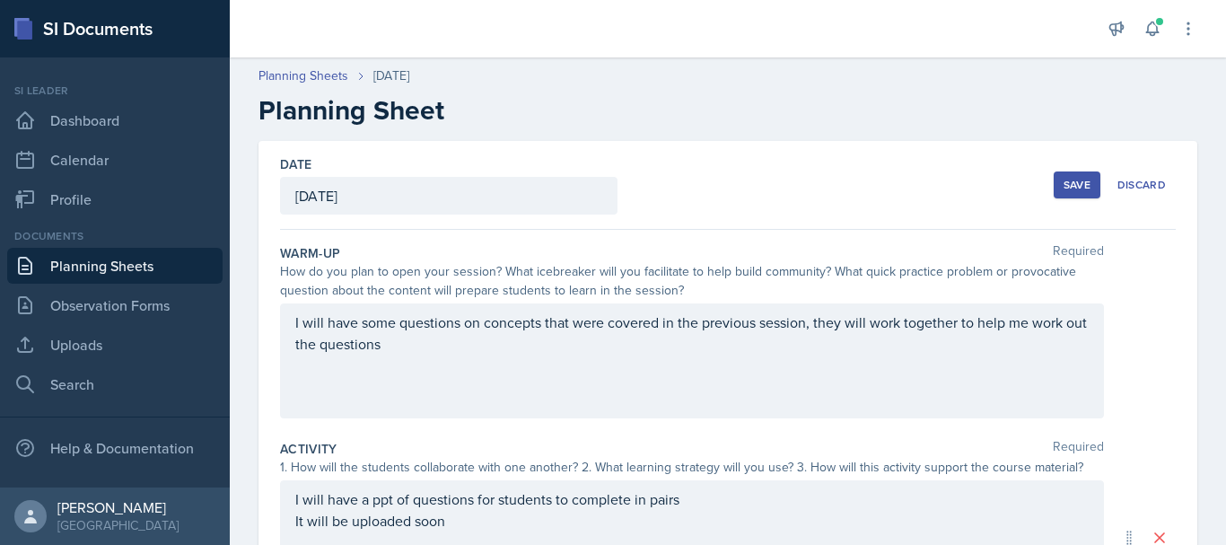
click at [1065, 189] on div "Save" at bounding box center [1077, 185] width 27 height 14
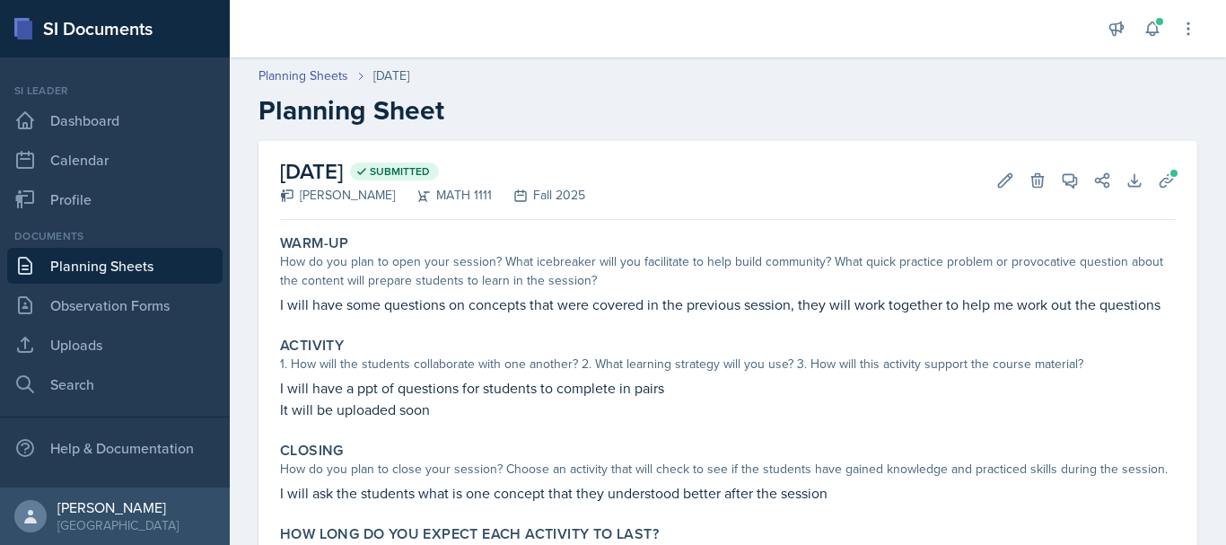
click at [75, 255] on link "Planning Sheets" at bounding box center [114, 266] width 215 height 36
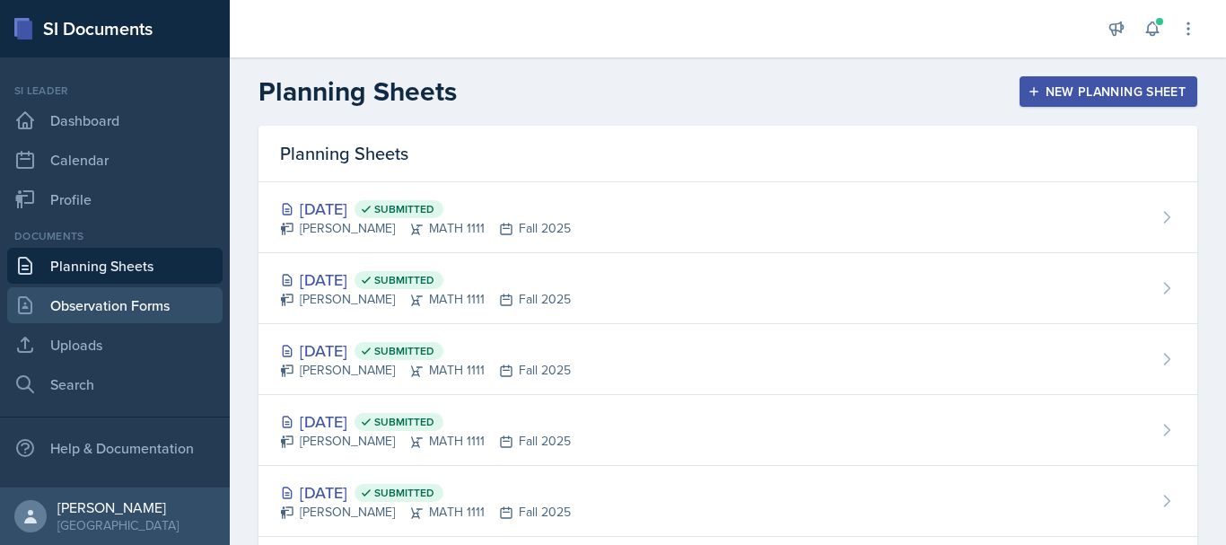
click at [102, 312] on link "Observation Forms" at bounding box center [114, 305] width 215 height 36
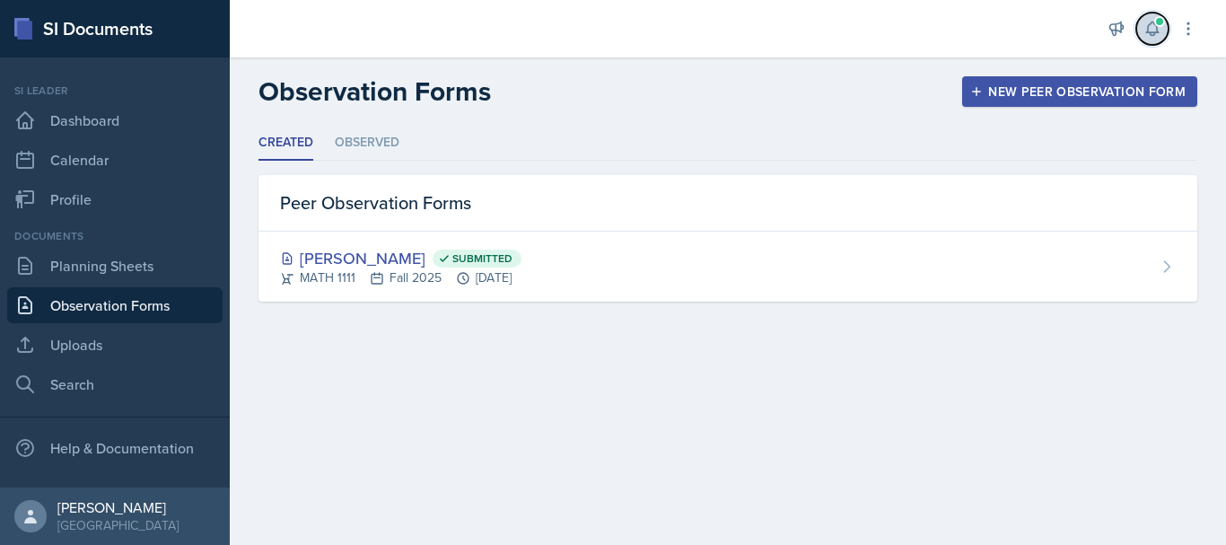
click at [1149, 19] on button at bounding box center [1153, 29] width 32 height 32
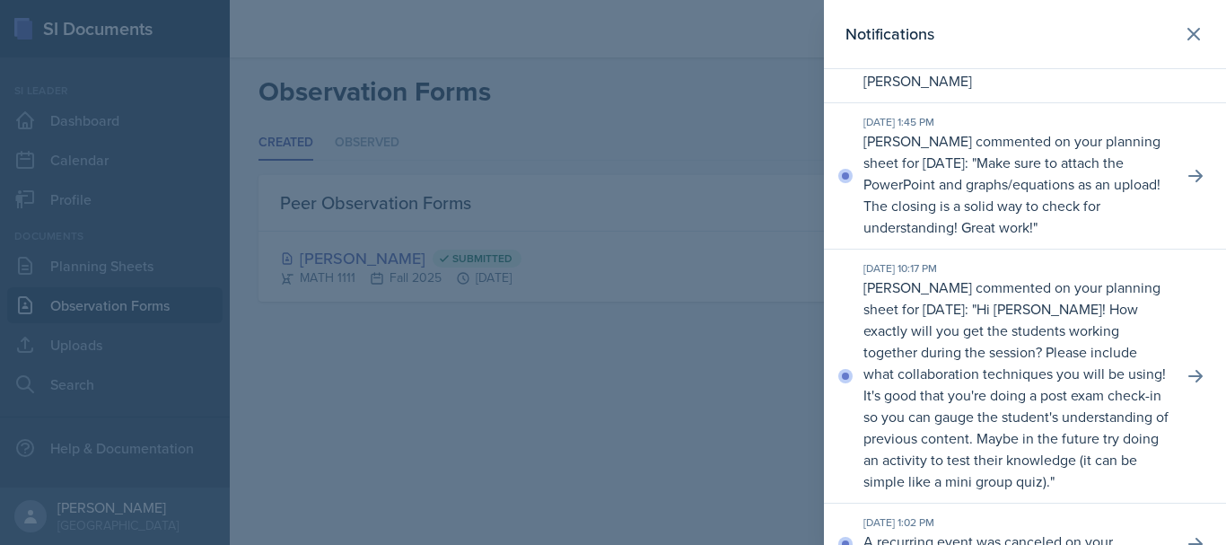
scroll to position [492, 0]
click at [1180, 48] on button at bounding box center [1194, 34] width 36 height 36
click at [1180, 48] on header "Notifications" at bounding box center [1025, 34] width 402 height 69
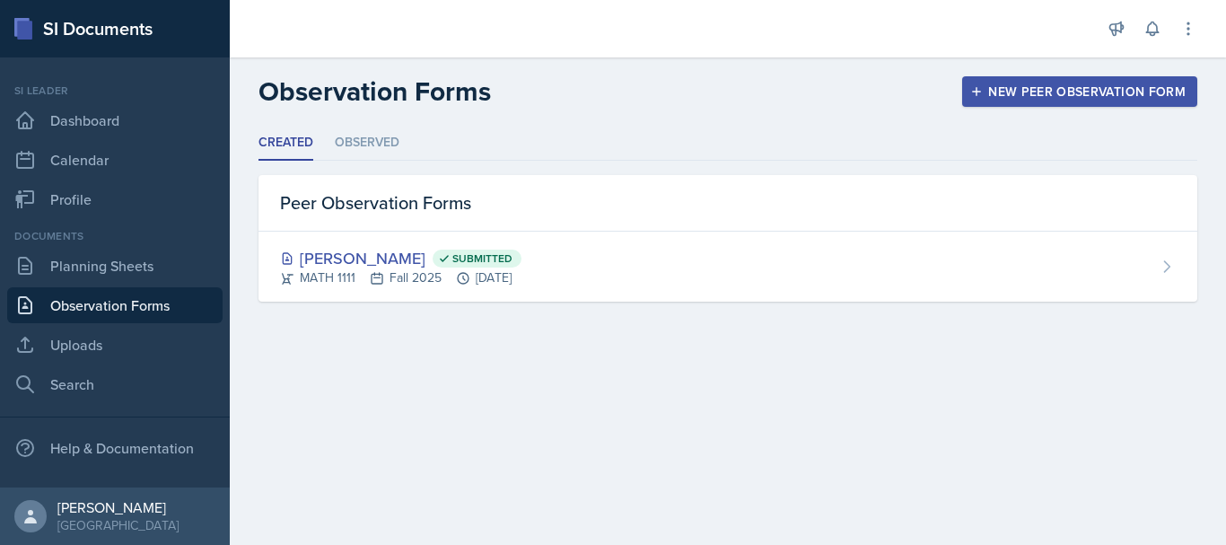
click at [1113, 88] on div "New Peer Observation Form" at bounding box center [1080, 91] width 212 height 14
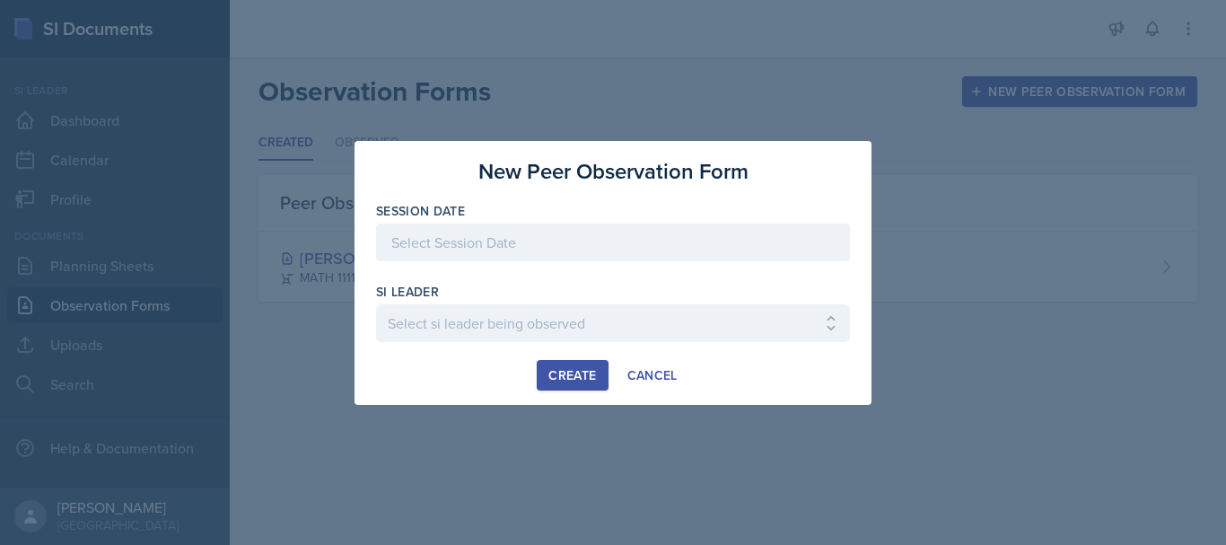
click at [461, 247] on div at bounding box center [613, 243] width 474 height 38
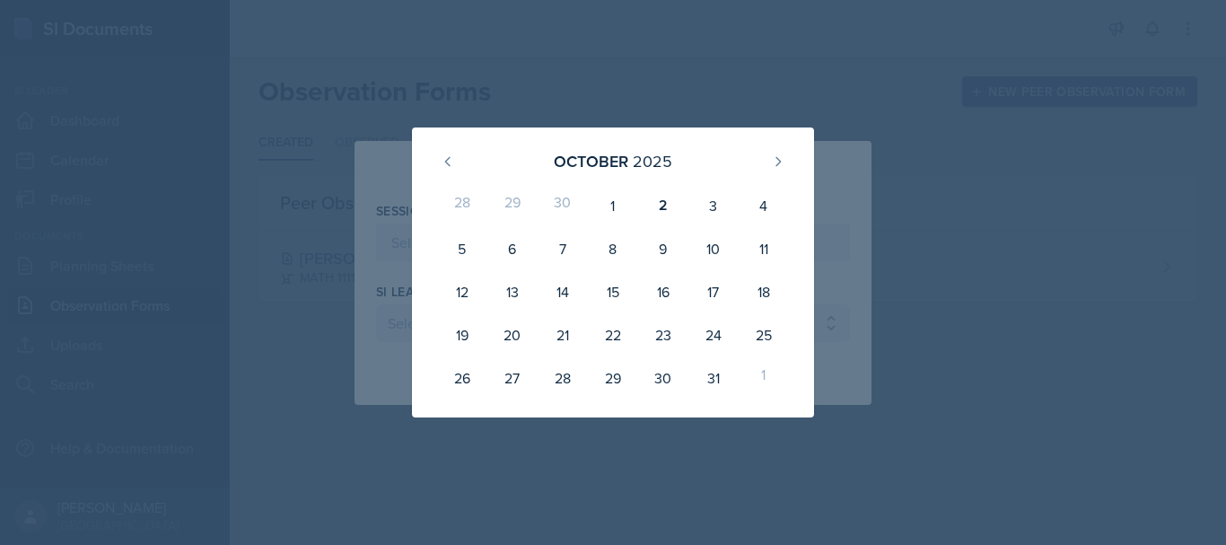
click at [820, 66] on div at bounding box center [613, 272] width 1226 height 545
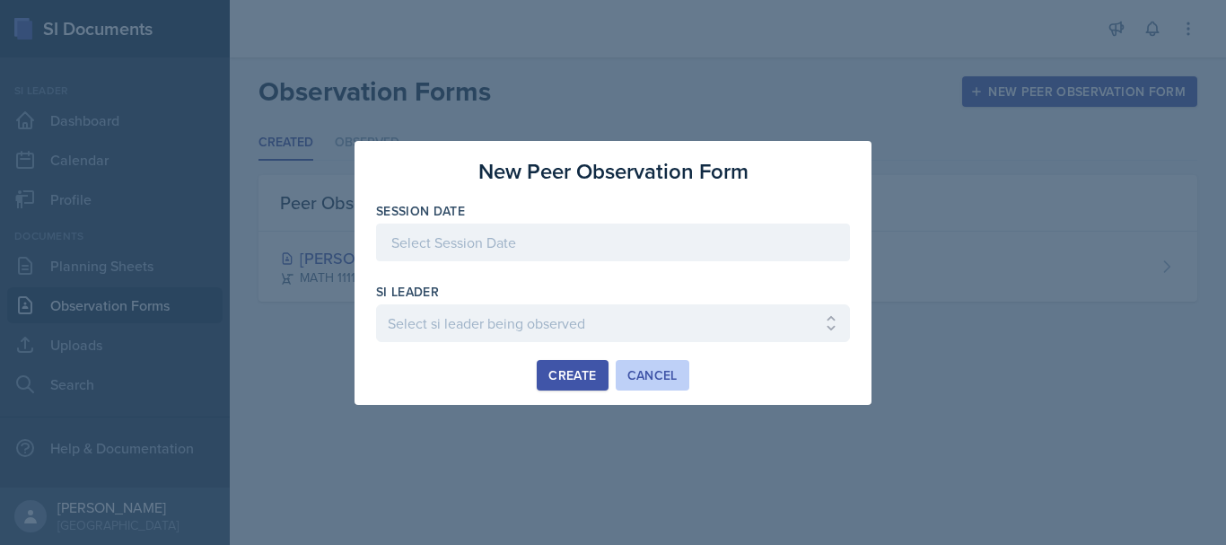
click at [664, 386] on button "Cancel" at bounding box center [653, 375] width 74 height 31
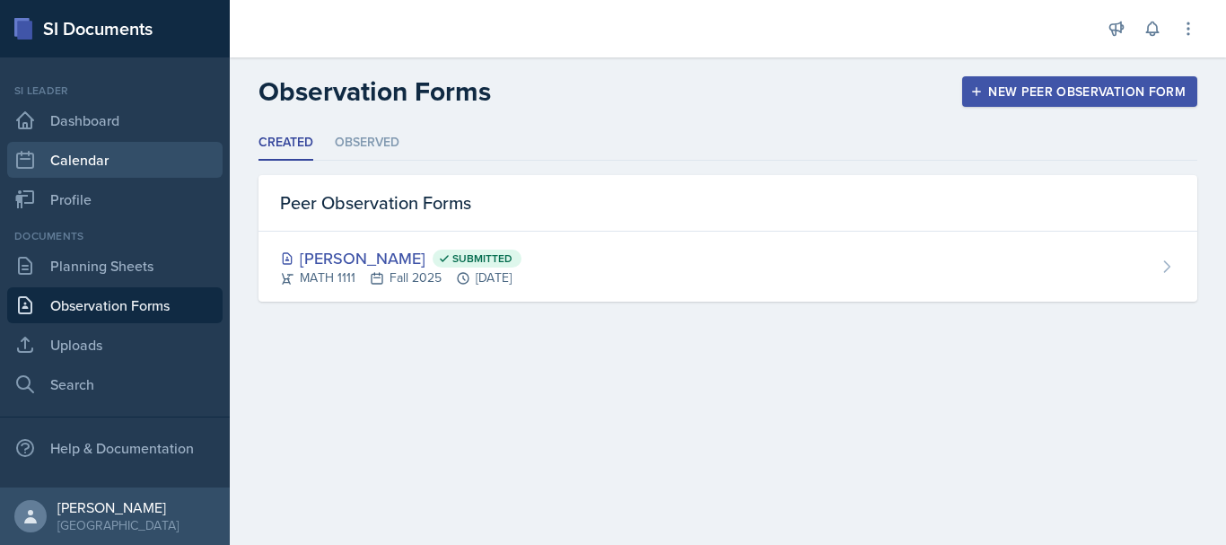
click at [64, 152] on link "Calendar" at bounding box center [114, 160] width 215 height 36
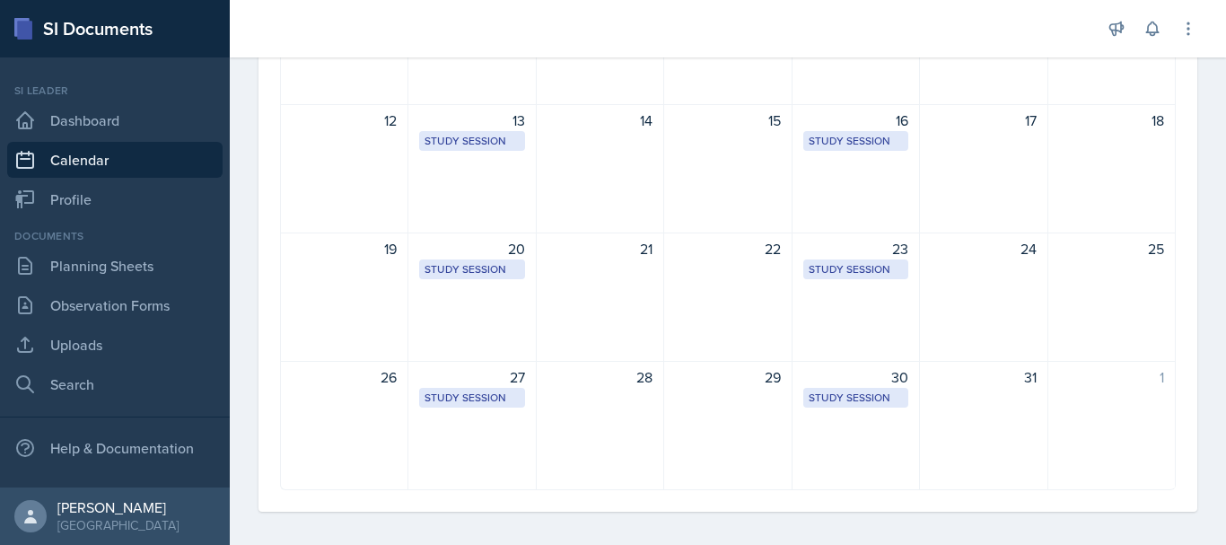
scroll to position [400, 0]
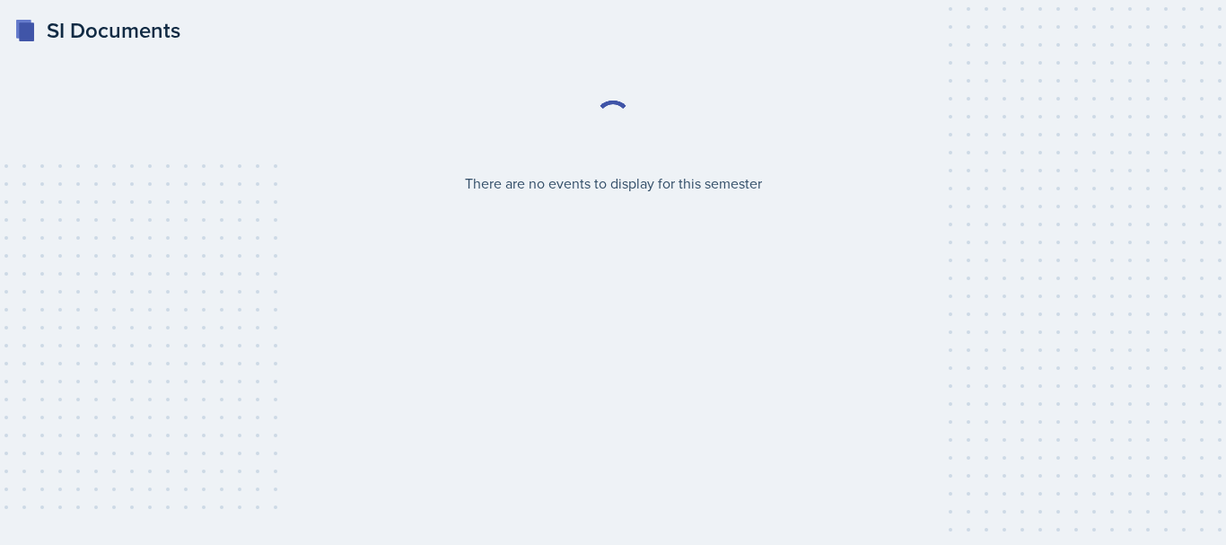
select select "2bed604d-1099-4043-b1bc-2365e8740244"
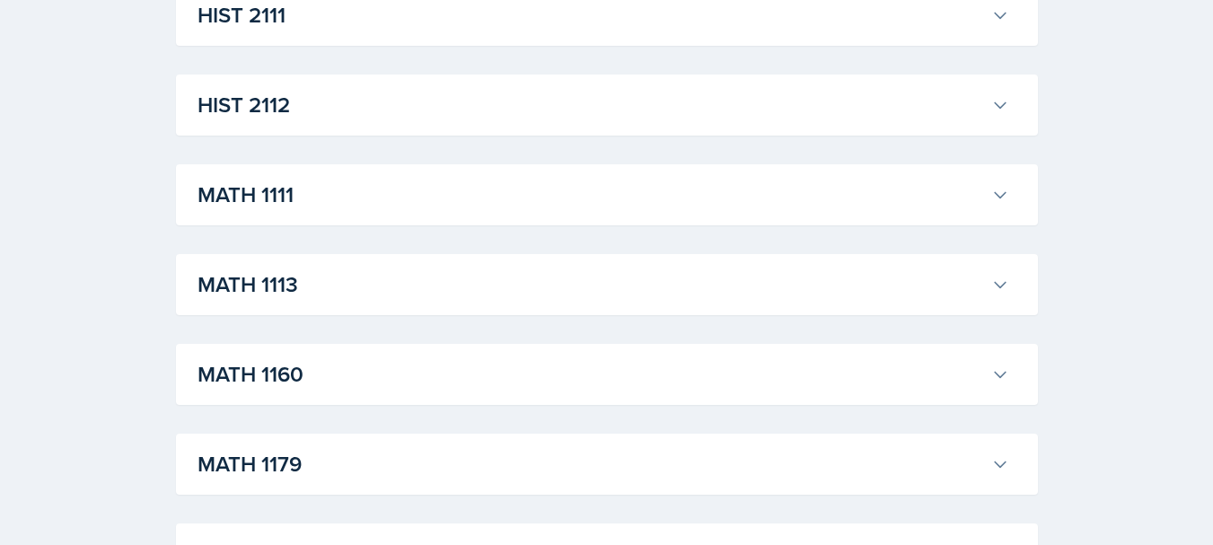
scroll to position [1547, 0]
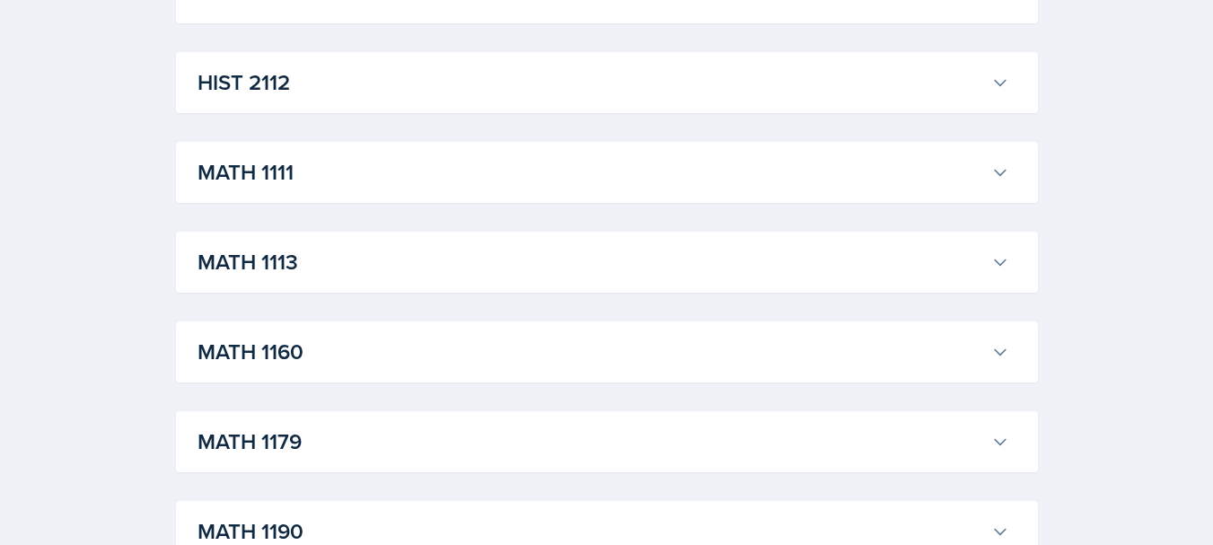
click at [307, 165] on h3 "MATH 1111" at bounding box center [591, 172] width 787 height 32
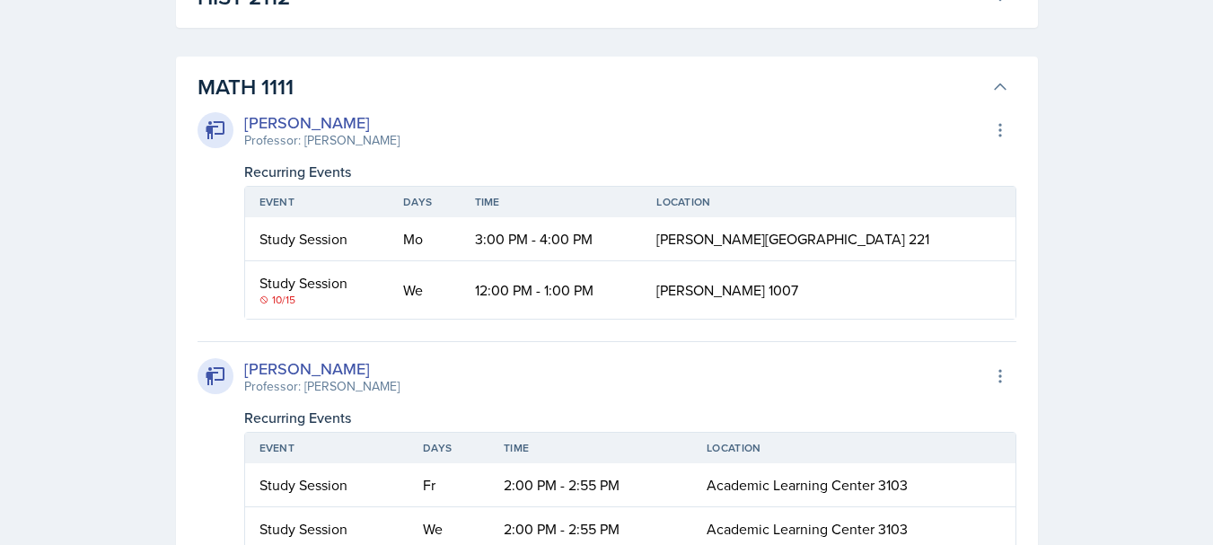
scroll to position [1634, 0]
